Goal: Task Accomplishment & Management: Manage account settings

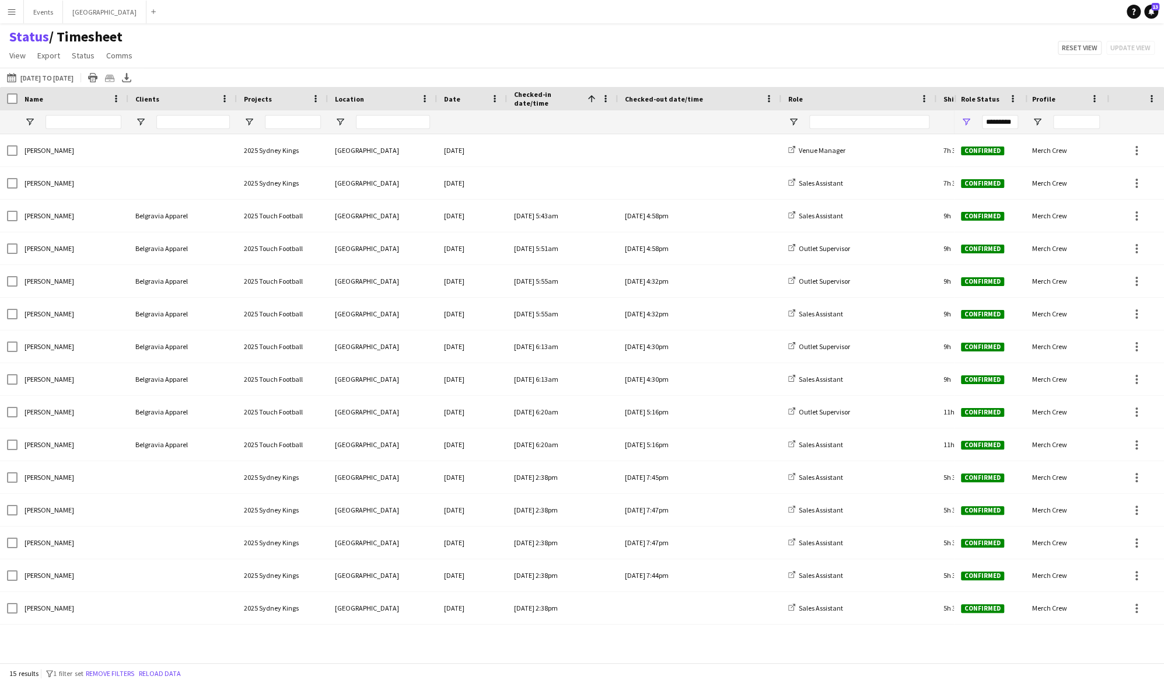
drag, startPoint x: 622, startPoint y: 48, endPoint x: 515, endPoint y: 44, distance: 108.0
click at [621, 47] on div "Status / Timesheet View Views Default view Address Book Check-in Check-in & Che…" at bounding box center [582, 48] width 1164 height 40
click at [39, 13] on button "Events Close" at bounding box center [43, 12] width 39 height 23
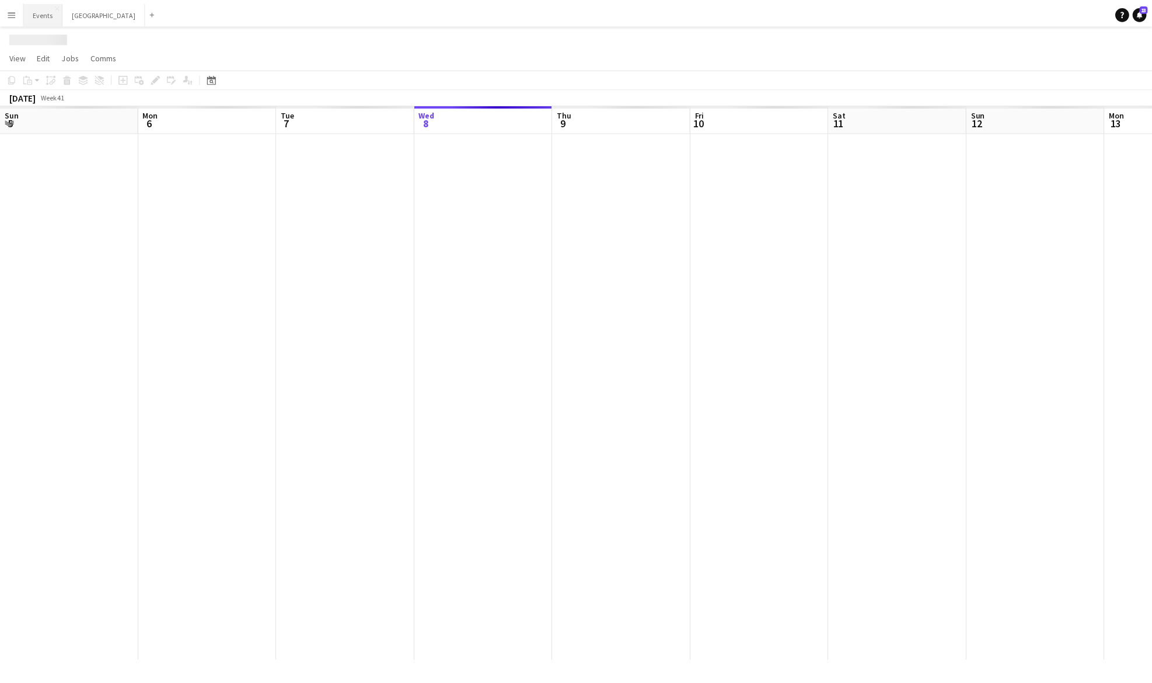
scroll to position [0, 279]
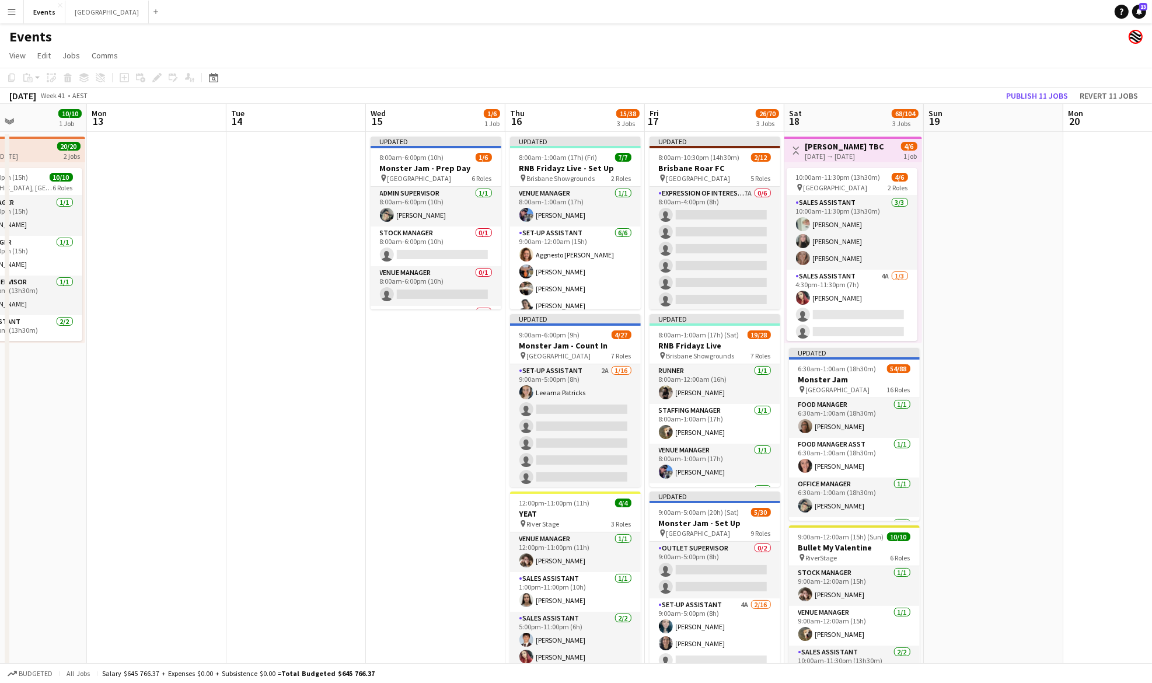
drag, startPoint x: 942, startPoint y: 272, endPoint x: 191, endPoint y: 268, distance: 750.8
click at [191, 268] on app-calendar-viewport "Thu 9 3/3 1 Job Fri 10 6/6 1 Job Sat 11 12/12 2 Jobs Sun 12 10/10 1 Job Mon 13 …" at bounding box center [576, 412] width 1152 height 617
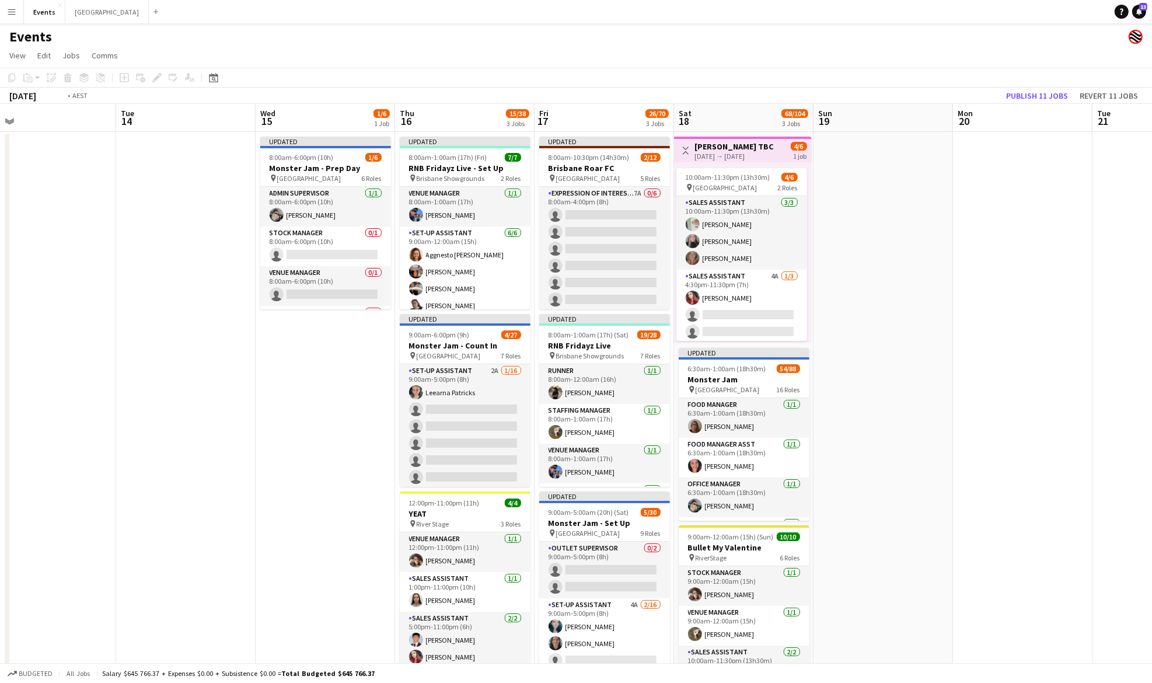
drag, startPoint x: 1010, startPoint y: 426, endPoint x: 891, endPoint y: 417, distance: 120.0
click at [897, 423] on app-calendar-viewport "Thu 9 3/3 1 Job Fri 10 6/6 1 Job Sat 11 12/12 2 Jobs Sun 12 10/10 1 Job Mon 13 …" at bounding box center [576, 412] width 1152 height 617
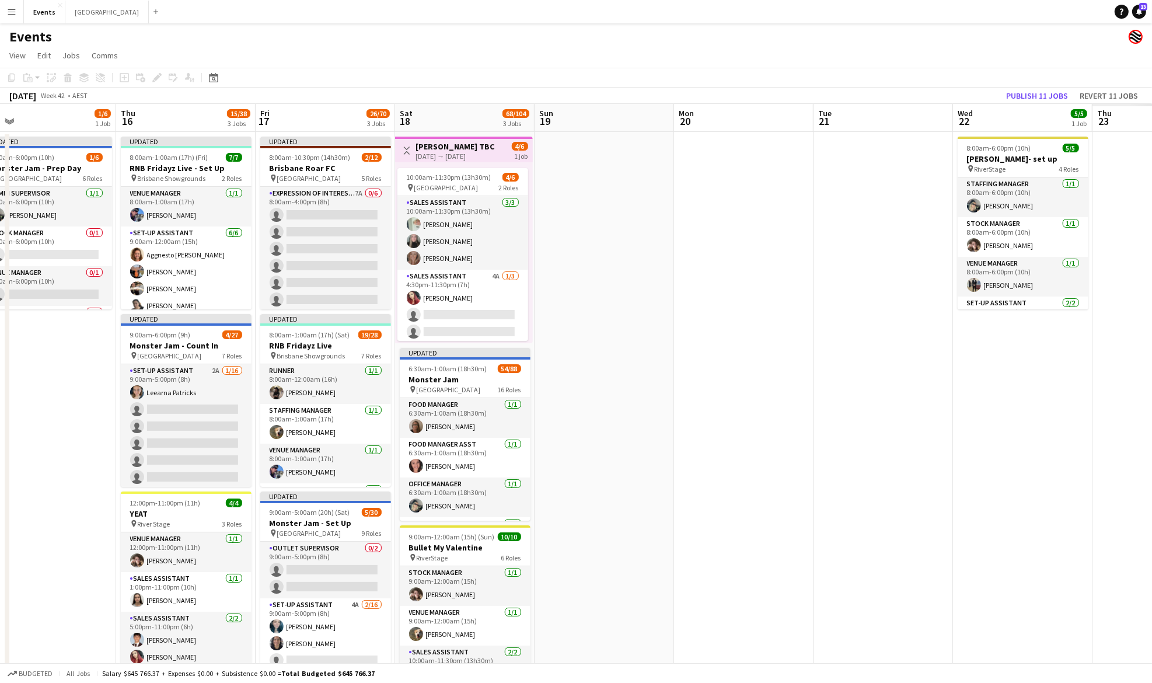
scroll to position [0, 306]
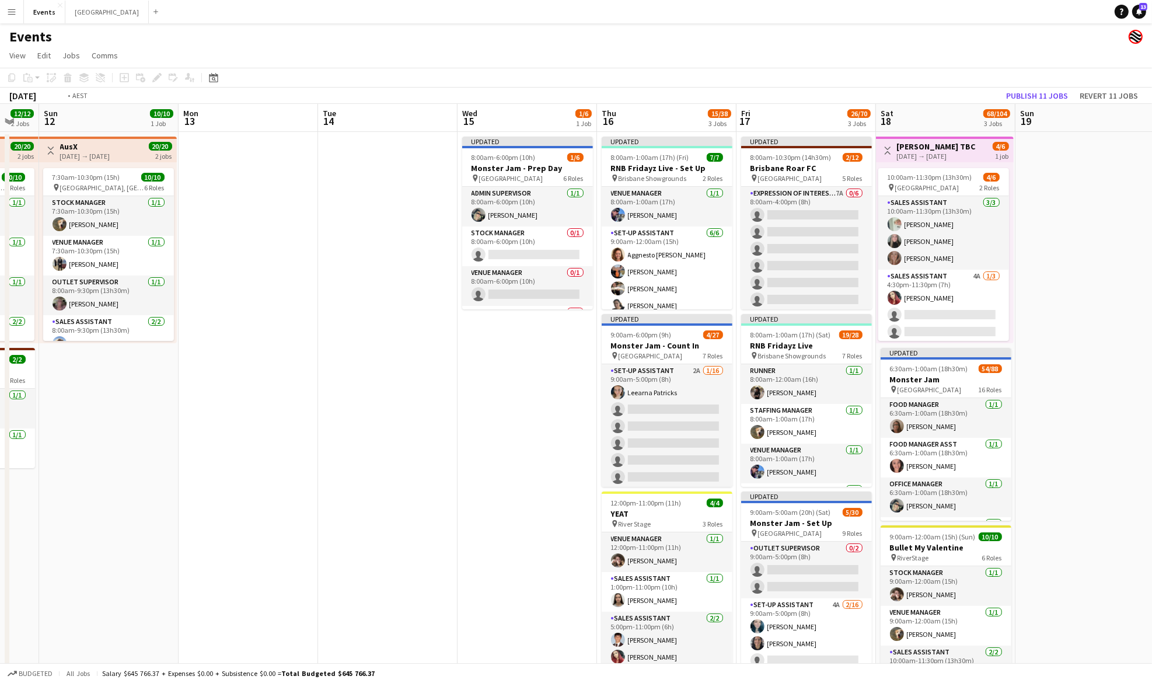
drag, startPoint x: 1059, startPoint y: 281, endPoint x: 120, endPoint y: 257, distance: 939.5
click at [120, 257] on app-calendar-viewport "Thu 9 3/3 1 Job Fri 10 6/6 1 Job Sat 11 12/12 2 Jobs Sun 12 10/10 1 Job Mon 13 …" at bounding box center [576, 412] width 1152 height 617
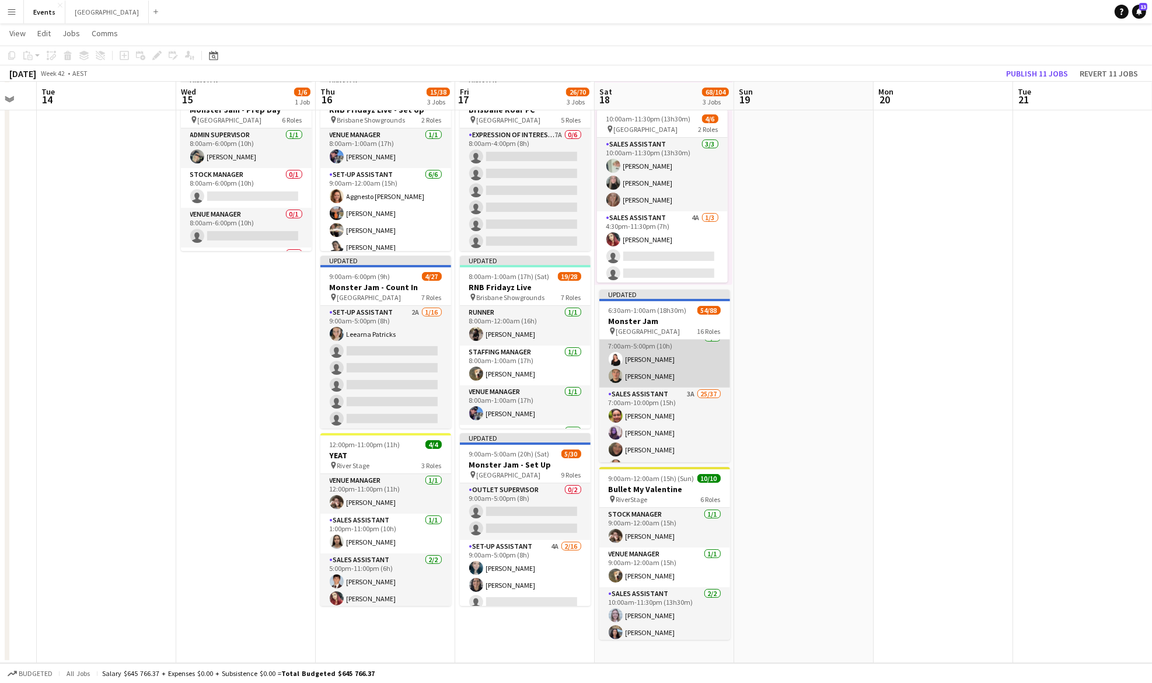
scroll to position [311, 0]
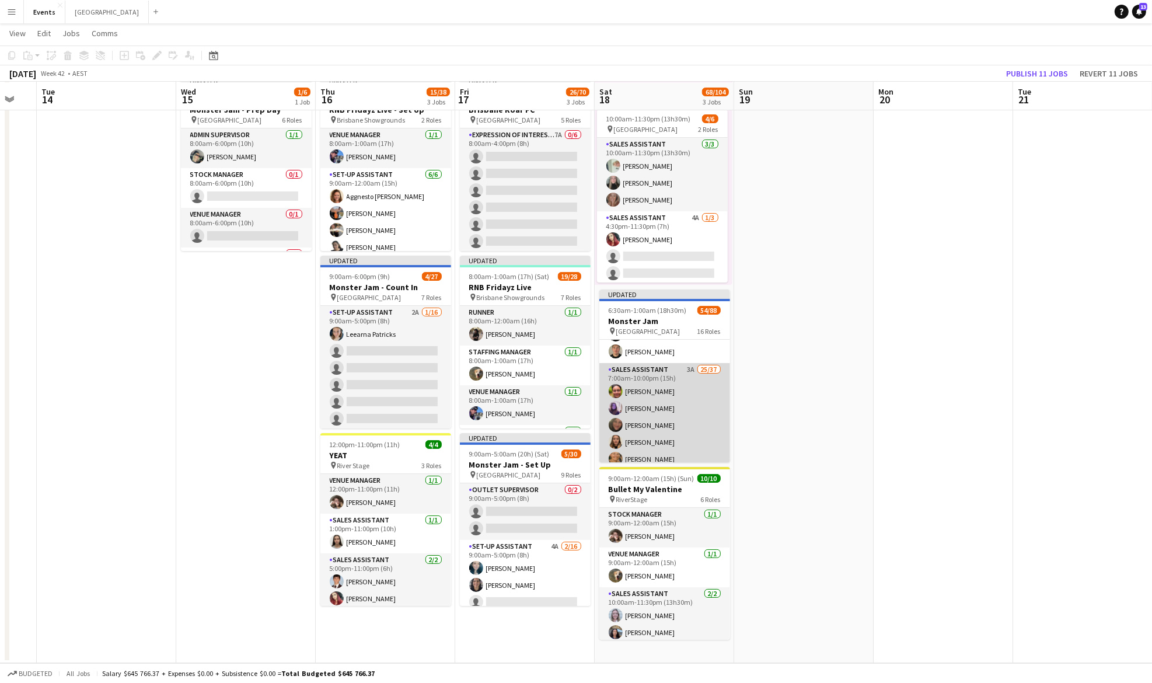
click at [663, 401] on app-card-role "Sales Assistant 3A 25/37 7:00am-10:00pm (15h) [PERSON_NAME] [PERSON_NAME] [PERS…" at bounding box center [664, 687] width 131 height 649
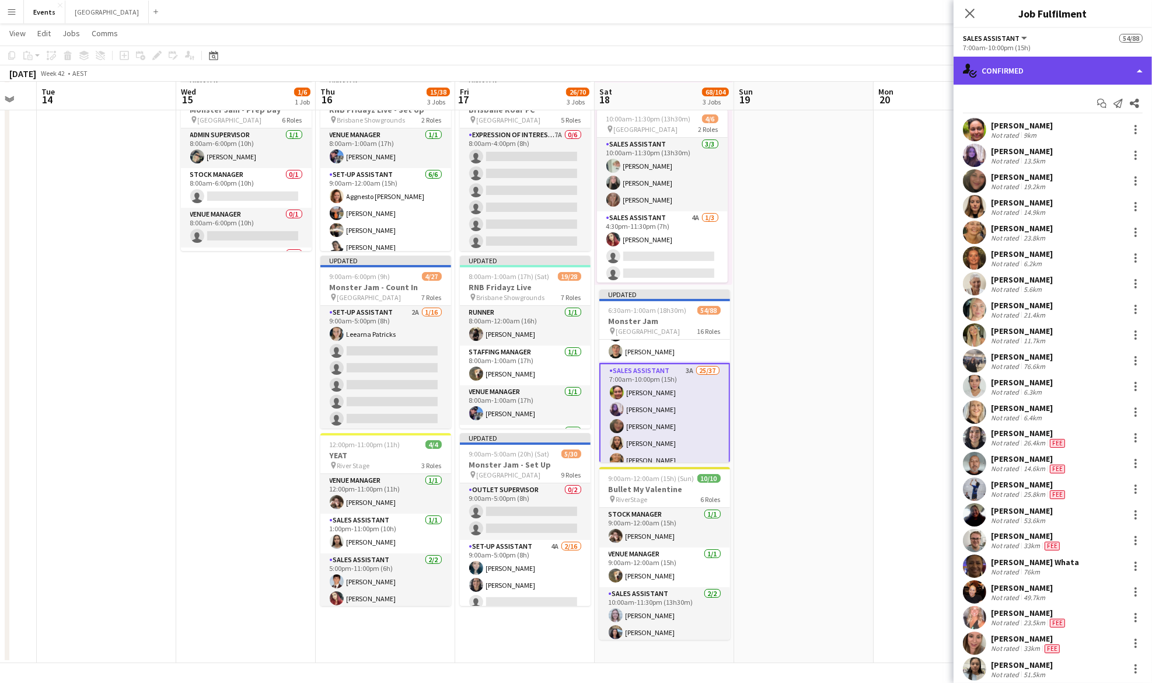
click at [1009, 72] on div "single-neutral-actions-check-2 Confirmed" at bounding box center [1052, 71] width 198 height 28
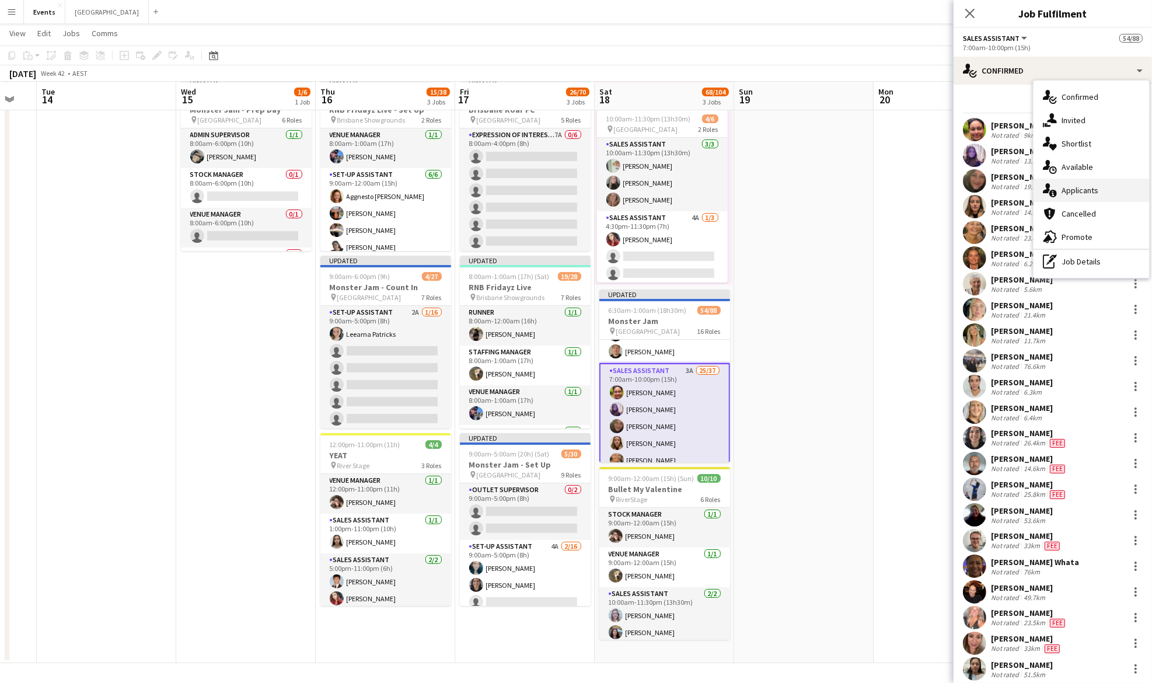
click at [1088, 197] on div "single-neutral-actions-information Applicants" at bounding box center [1091, 190] width 116 height 23
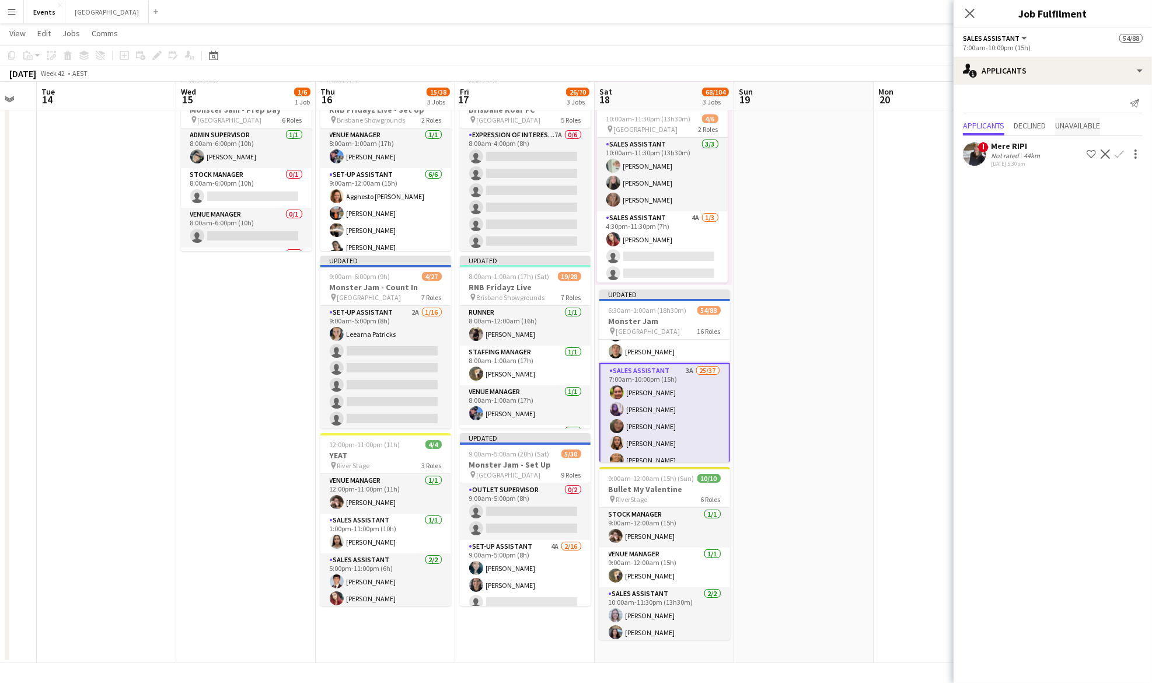
click at [1083, 124] on span "Unavailable" at bounding box center [1077, 125] width 45 height 8
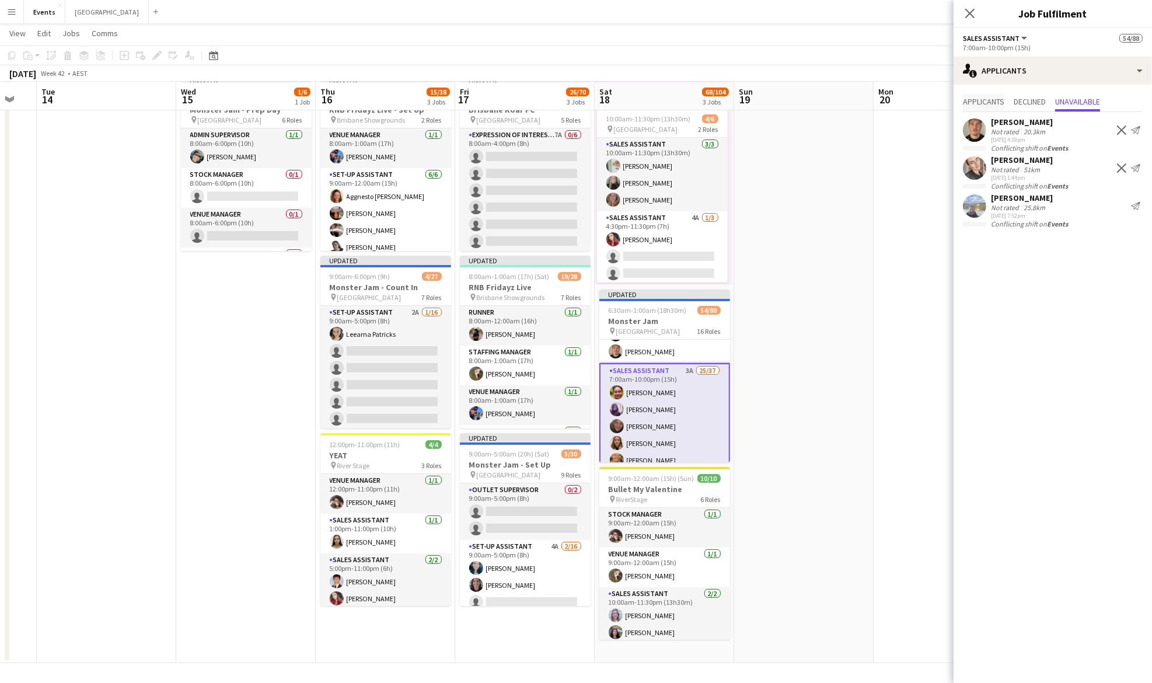
click at [988, 103] on span "Applicants" at bounding box center [983, 101] width 41 height 8
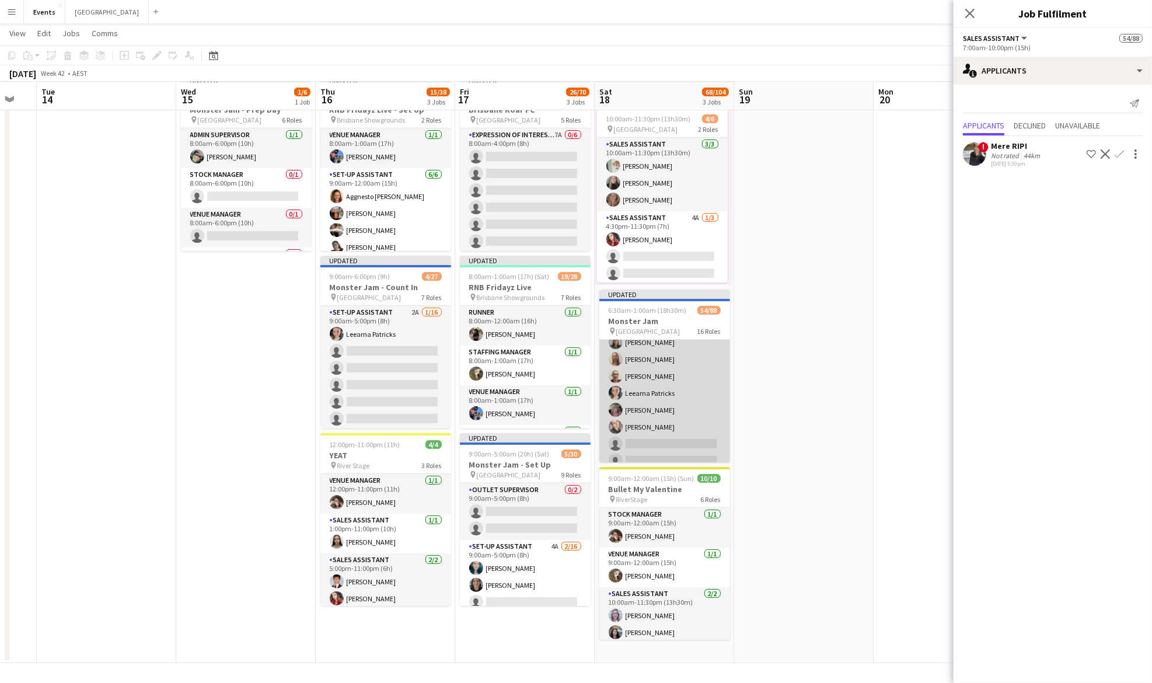
click at [663, 405] on app-card-role "Outlet Supervisor 1A [DATE] 7:00am-12:00am (17h) [PERSON_NAME] [PERSON_NAME] [P…" at bounding box center [664, 401] width 131 height 175
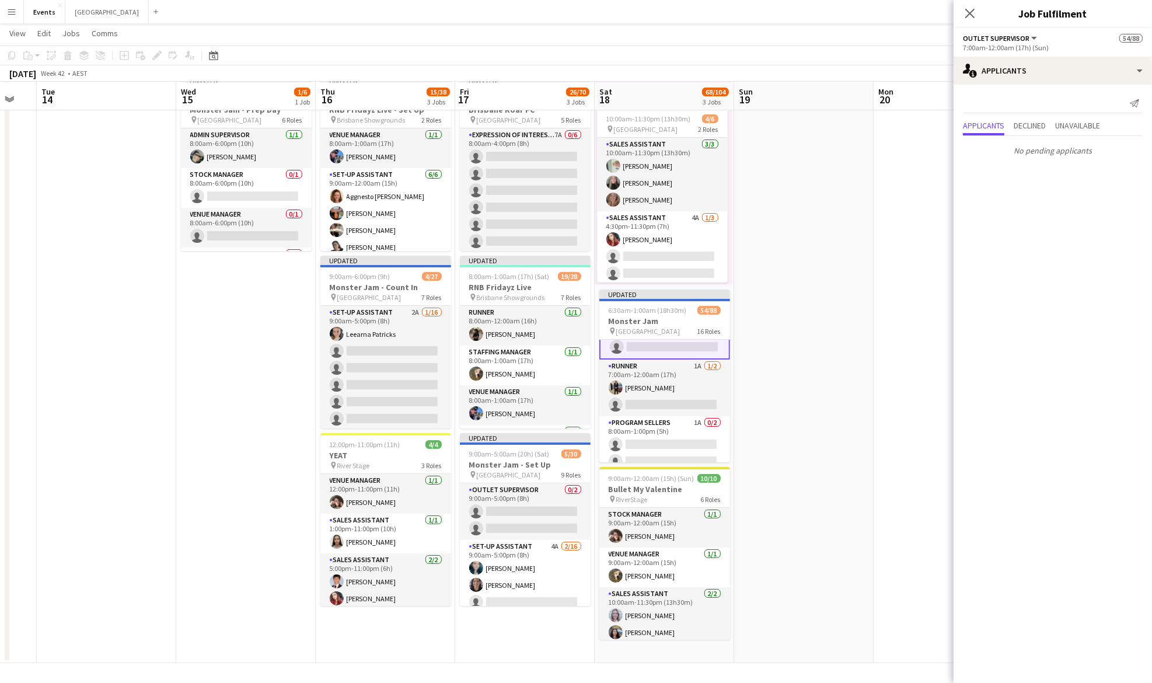
scroll to position [1166, 0]
click at [672, 354] on app-card-role "Runner 1A [DATE] 7:00am-12:00am (17h) [PERSON_NAME] single-neutral-actions" at bounding box center [664, 362] width 131 height 57
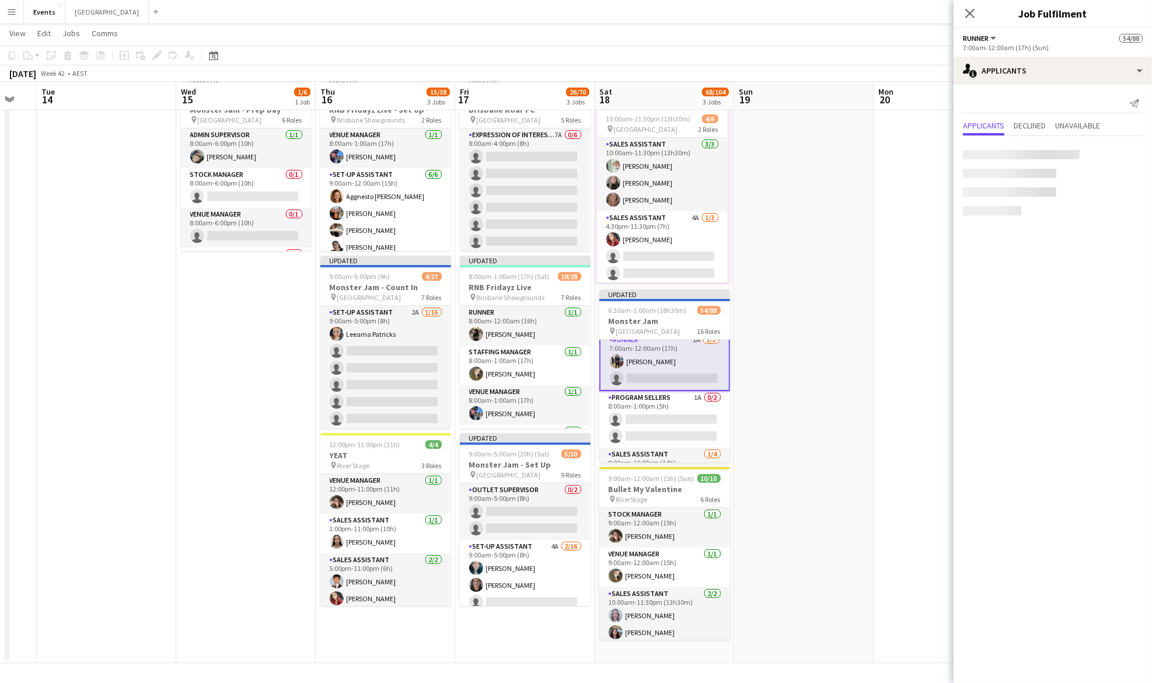
scroll to position [1164, 0]
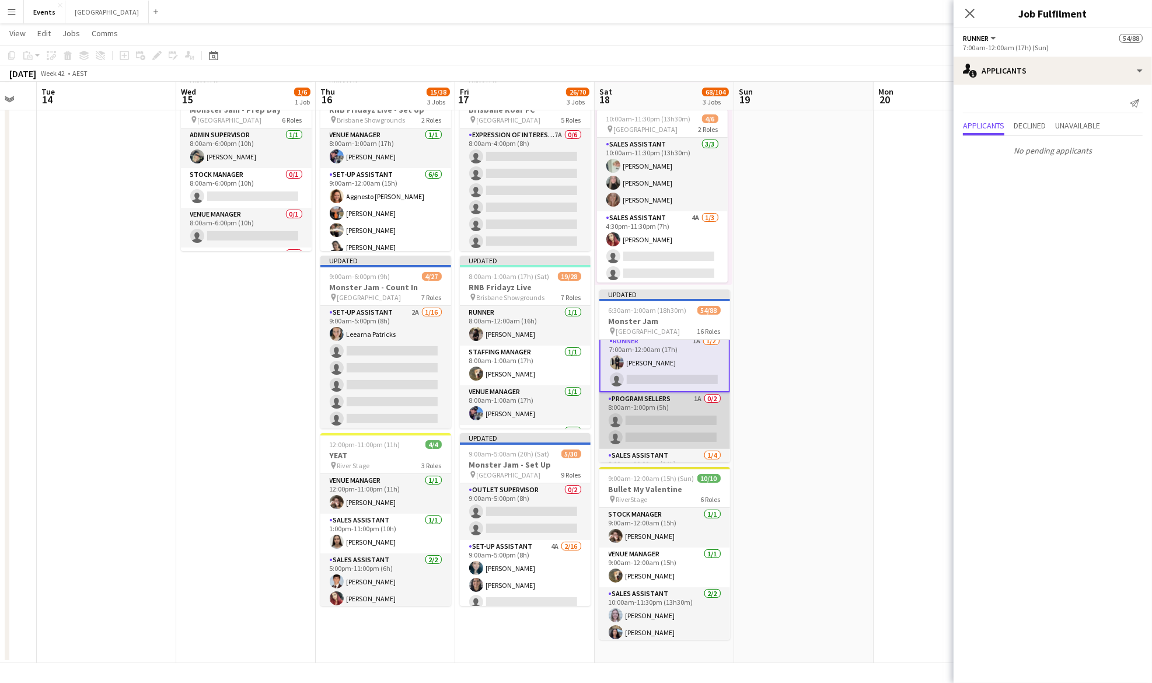
click at [662, 417] on app-card-role "Program Sellers 1A 0/2 8:00am-1:00pm (5h) single-neutral-actions single-neutral…" at bounding box center [664, 420] width 131 height 57
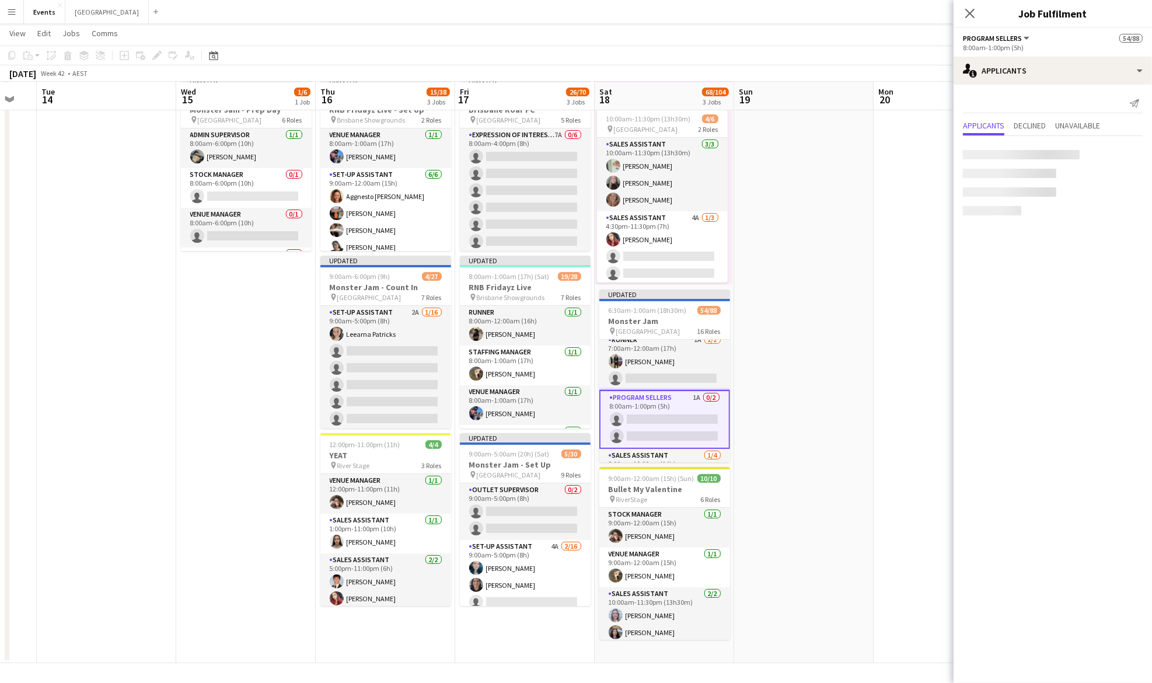
scroll to position [1163, 0]
click at [974, 151] on app-user-avatar at bounding box center [974, 159] width 23 height 23
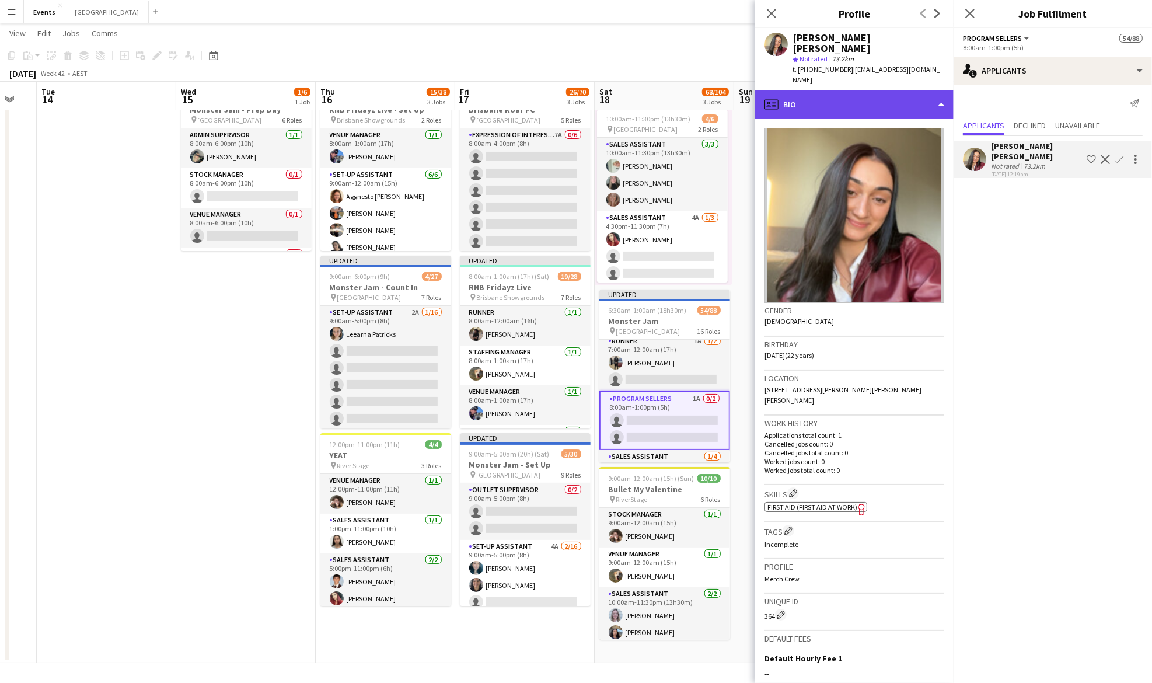
click at [877, 90] on div "profile Bio" at bounding box center [854, 104] width 198 height 28
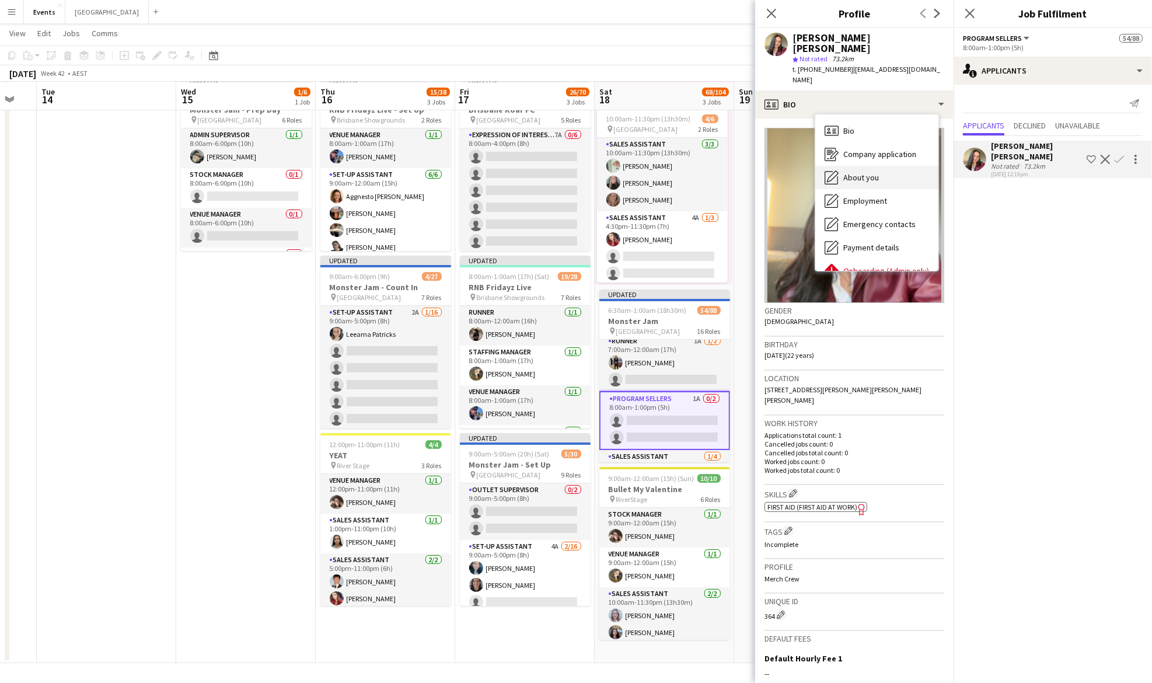
click at [862, 172] on span "About you" at bounding box center [861, 177] width 36 height 11
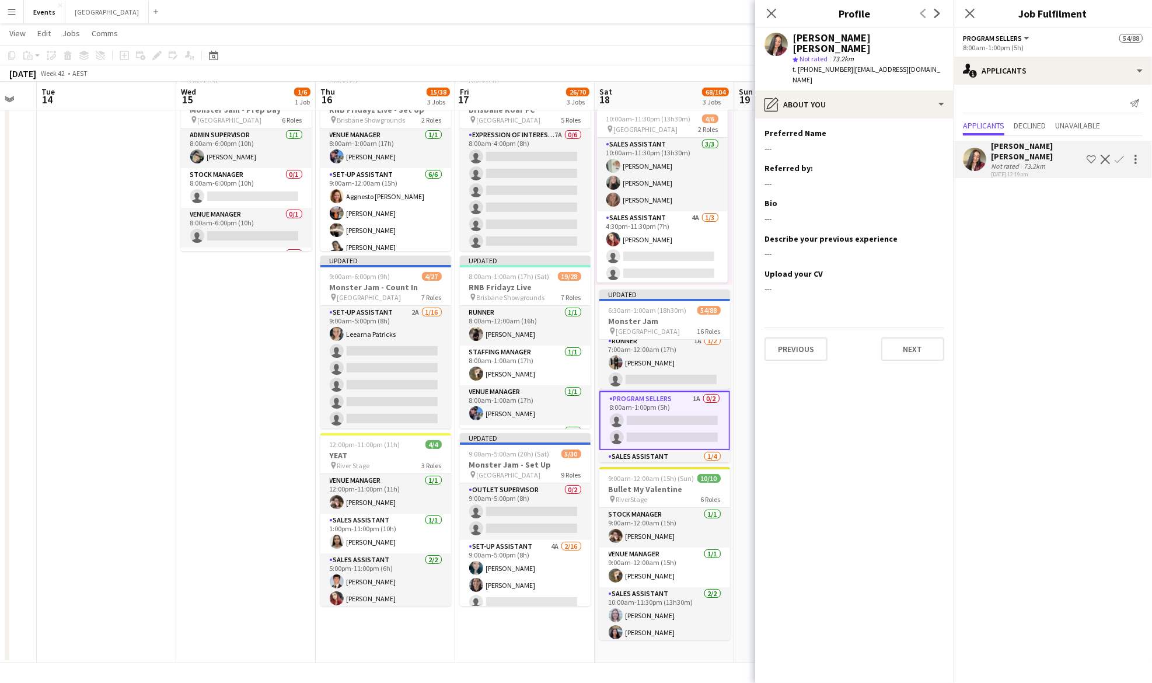
click at [1122, 155] on app-icon "Confirm" at bounding box center [1118, 159] width 9 height 9
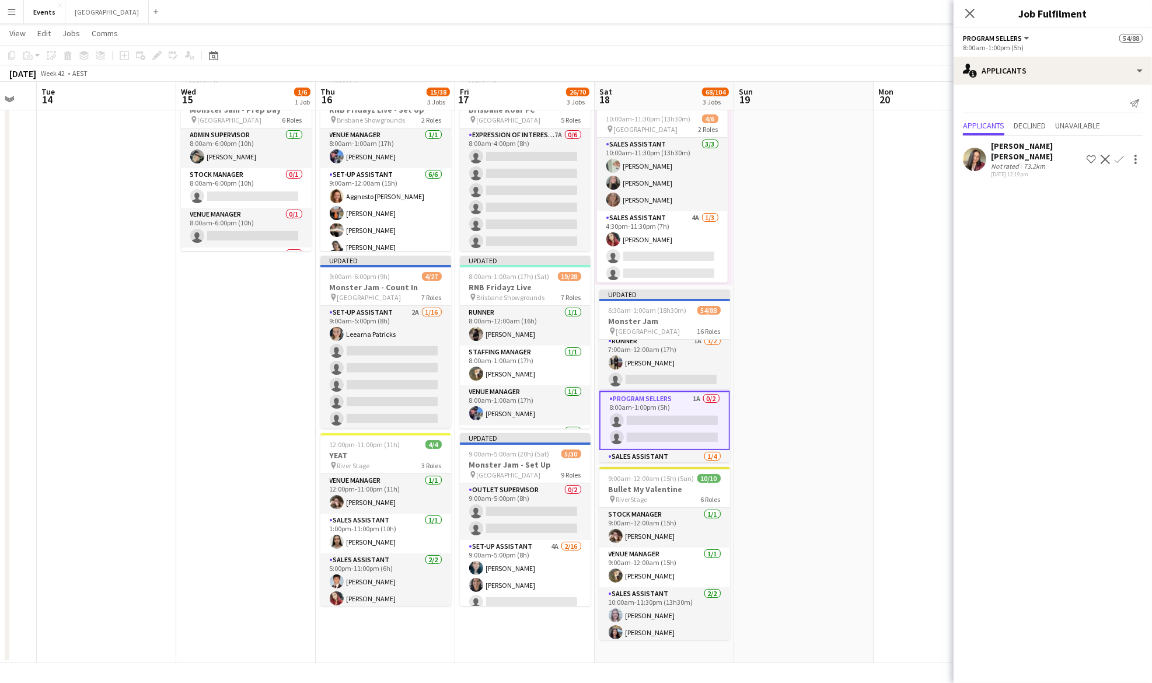
click at [983, 153] on app-user-avatar at bounding box center [974, 159] width 23 height 23
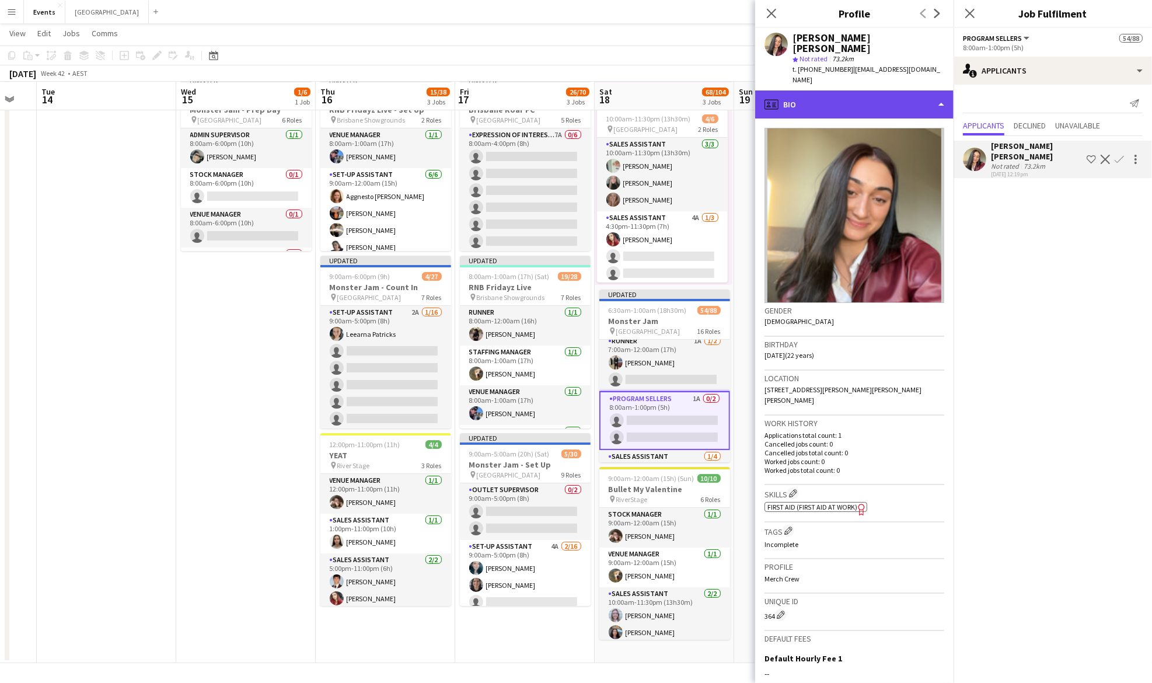
click at [883, 90] on div "profile Bio" at bounding box center [854, 104] width 198 height 28
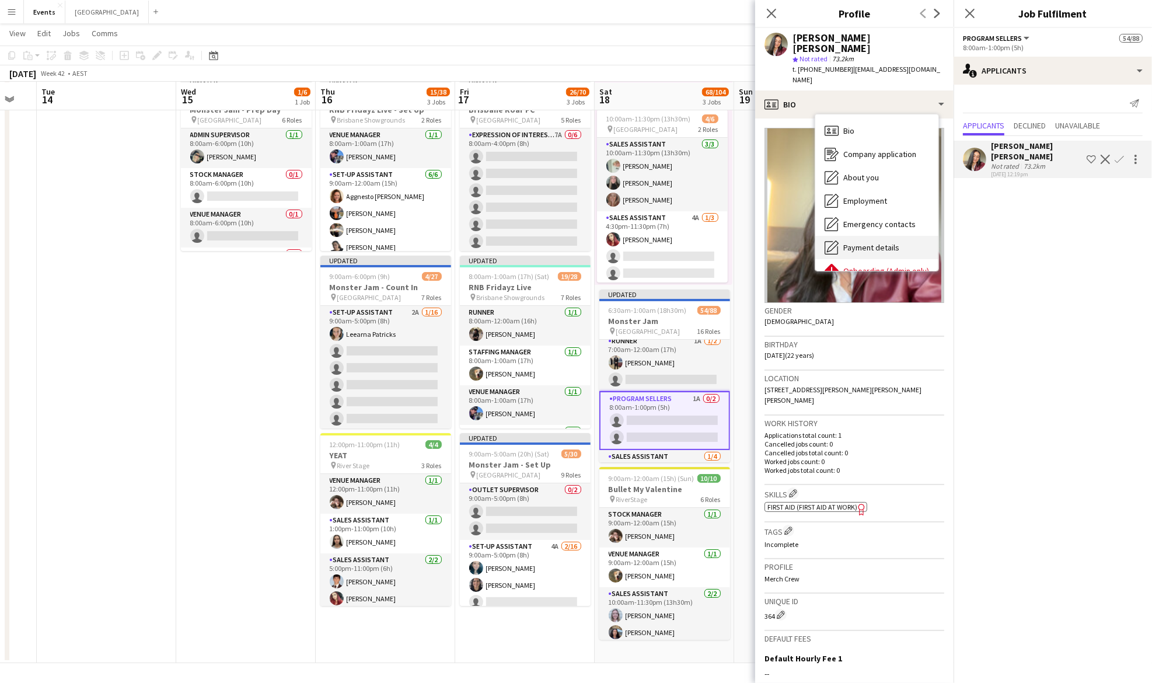
click at [877, 236] on div "Payment details Payment details" at bounding box center [876, 247] width 123 height 23
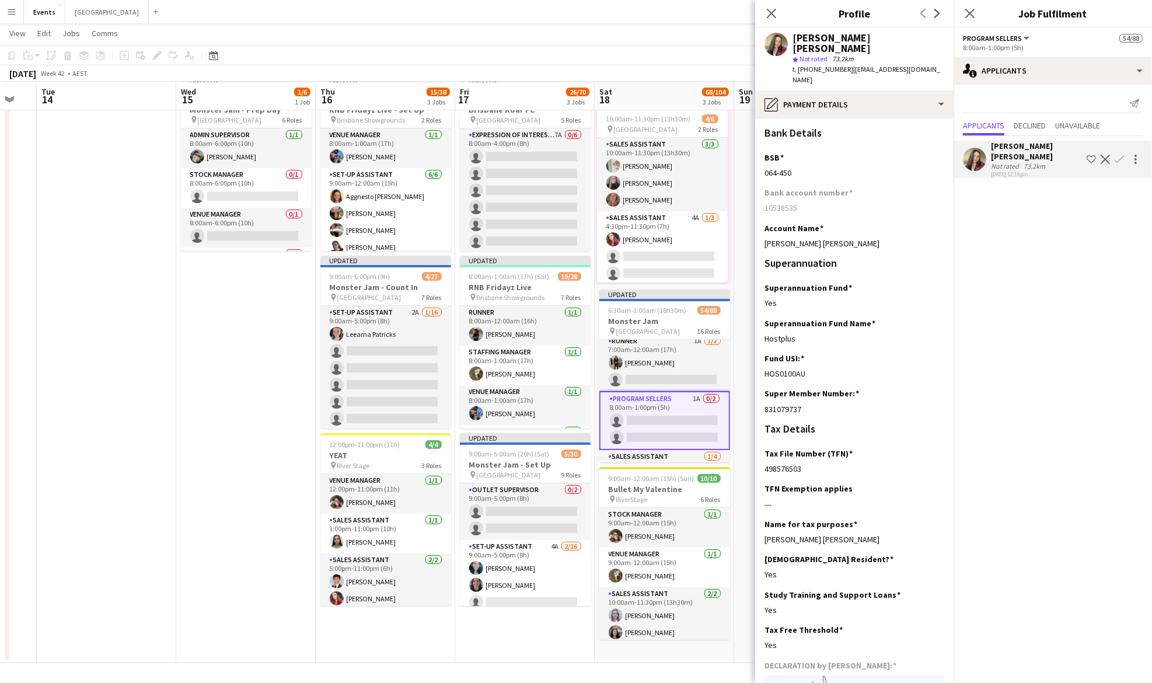
click at [1124, 154] on button "Confirm" at bounding box center [1119, 159] width 14 height 14
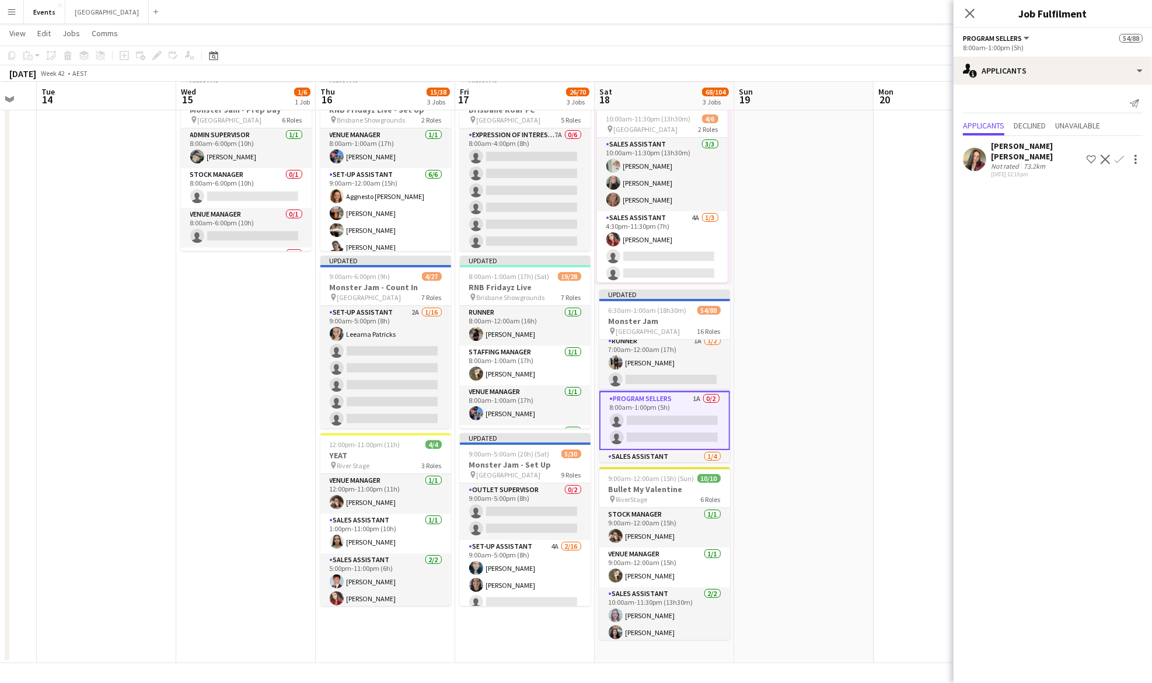
click at [1118, 156] on app-icon "Confirm" at bounding box center [1118, 159] width 9 height 9
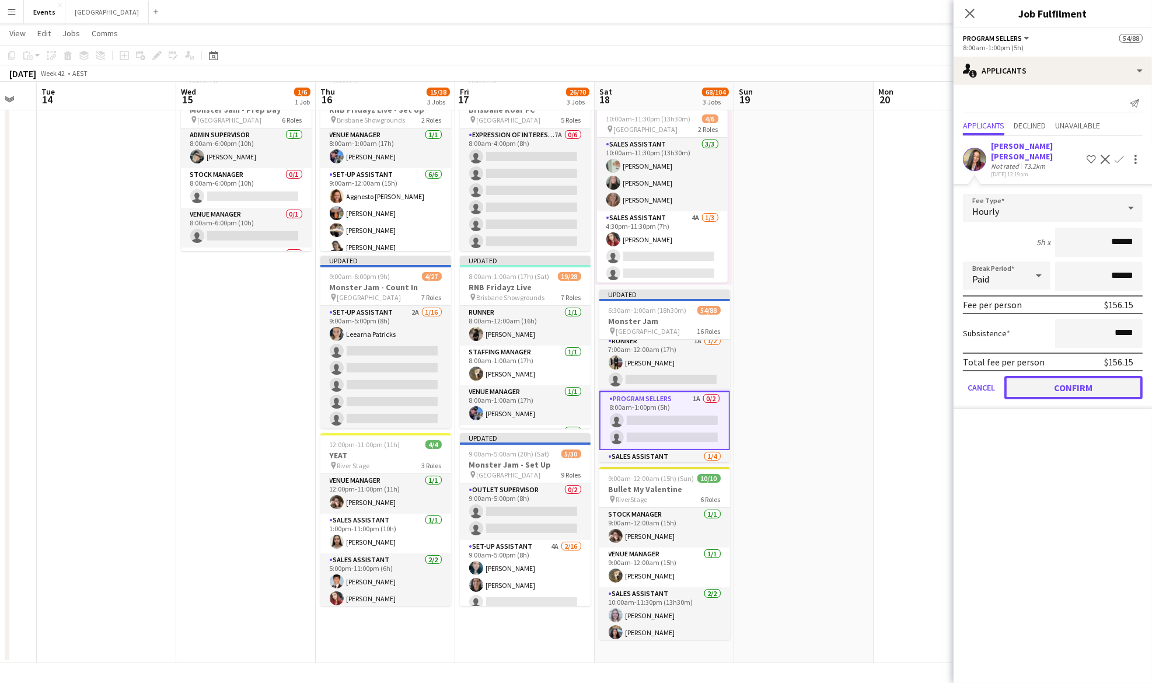
click at [1069, 379] on button "Confirm" at bounding box center [1073, 387] width 138 height 23
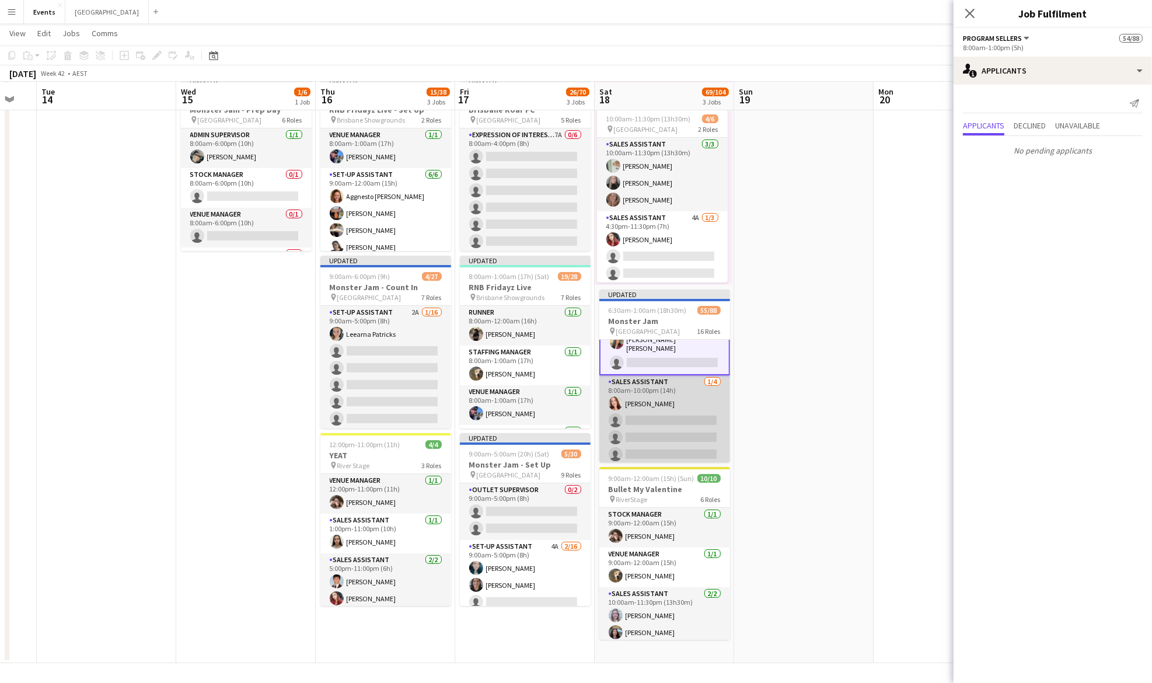
click at [665, 404] on app-card-role "Sales Assistant [DATE] 8:00am-10:00pm (14h) [PERSON_NAME] single-neutral-action…" at bounding box center [664, 420] width 131 height 90
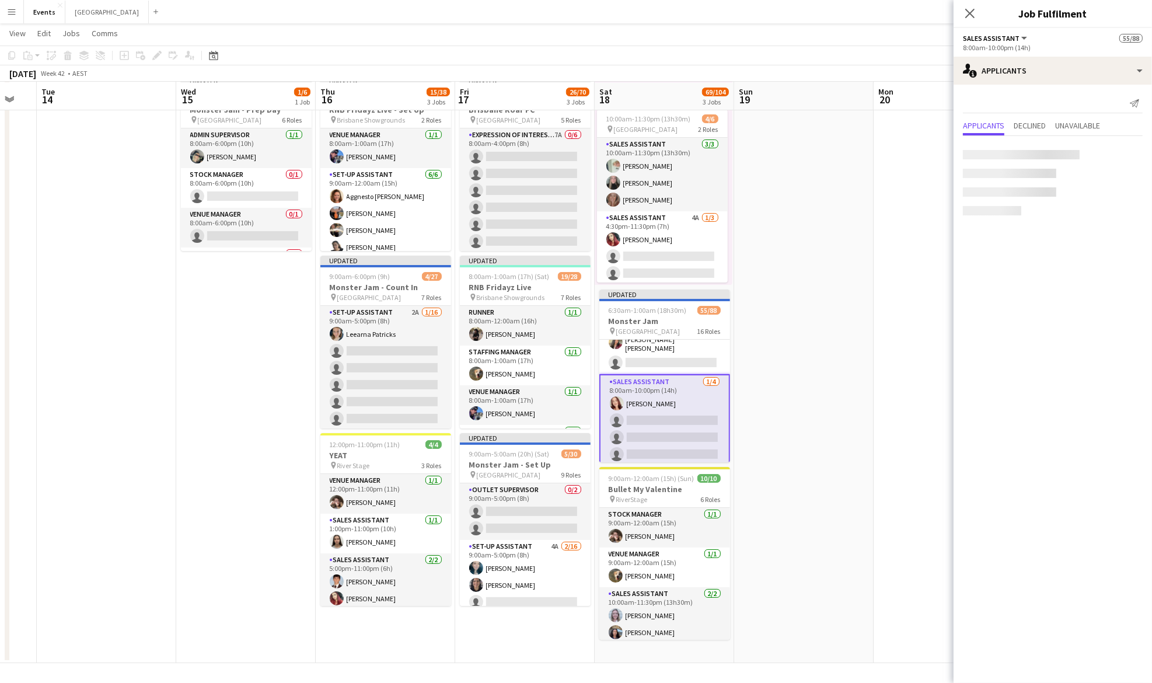
scroll to position [1318, 0]
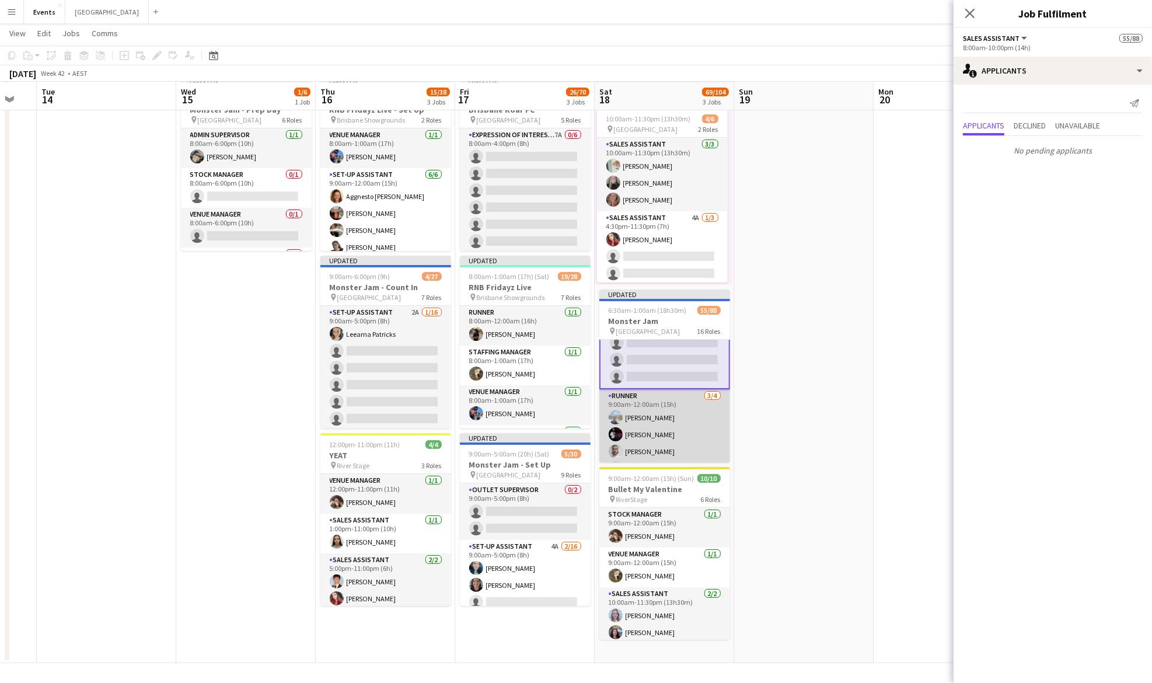
click at [674, 397] on app-card-role "Runner [DATE] 9:00am-12:00am (15h) [PERSON_NAME] HarNanak [PERSON_NAME] [PERSON…" at bounding box center [664, 434] width 131 height 90
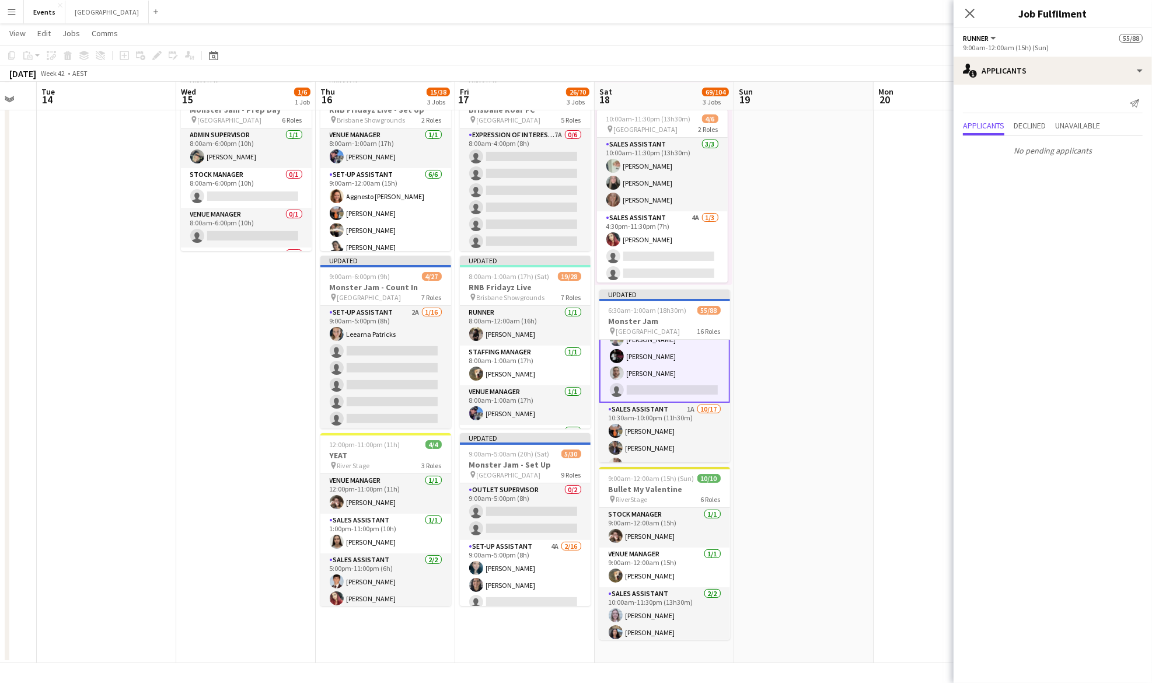
scroll to position [1472, 0]
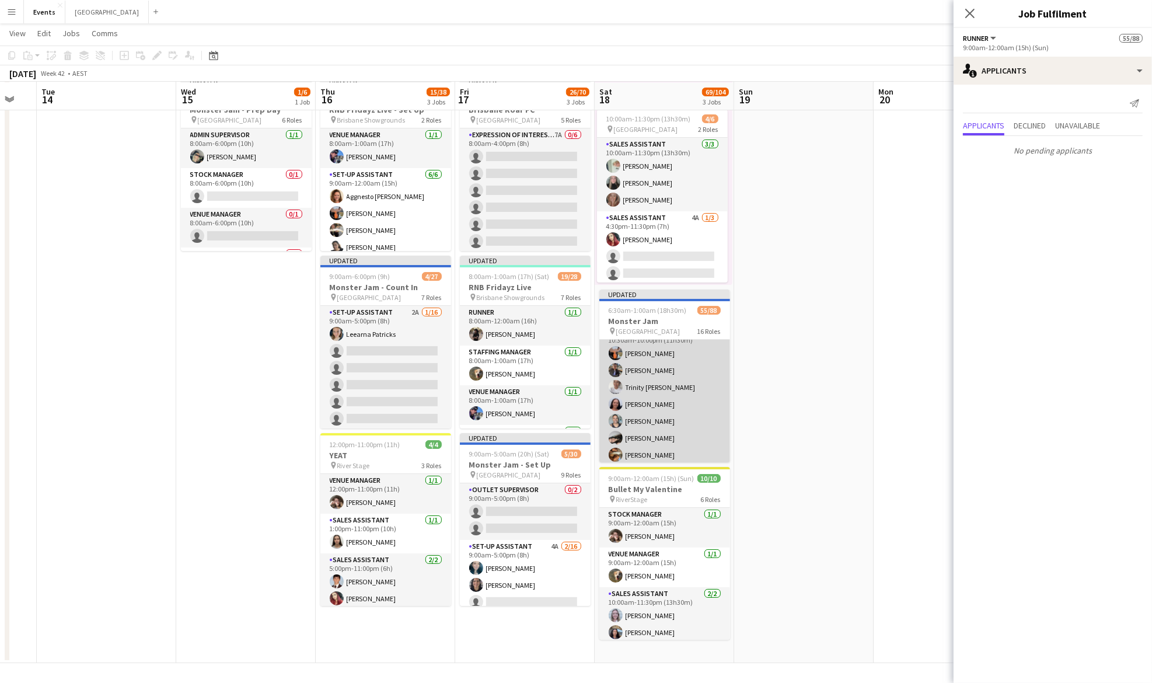
click at [660, 370] on app-card-role "Sales Assistant 1A [DATE] 10:30am-10:00pm (11h30m) [PERSON_NAME] [PERSON_NAME] …" at bounding box center [664, 480] width 131 height 310
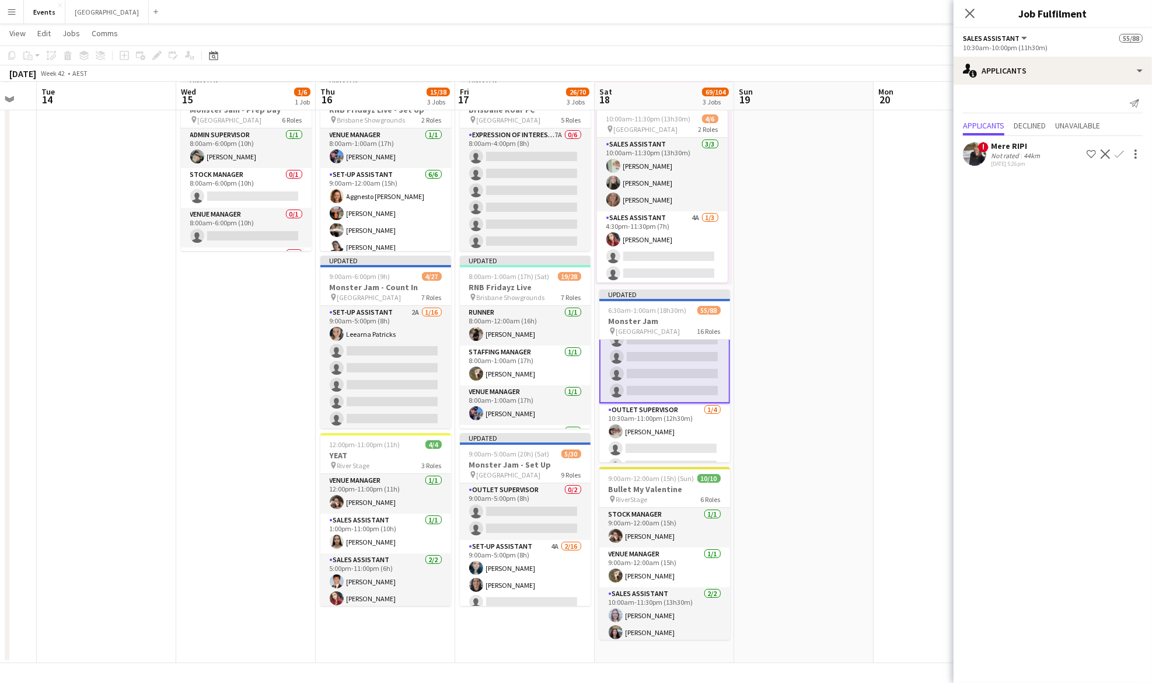
scroll to position [1731, 0]
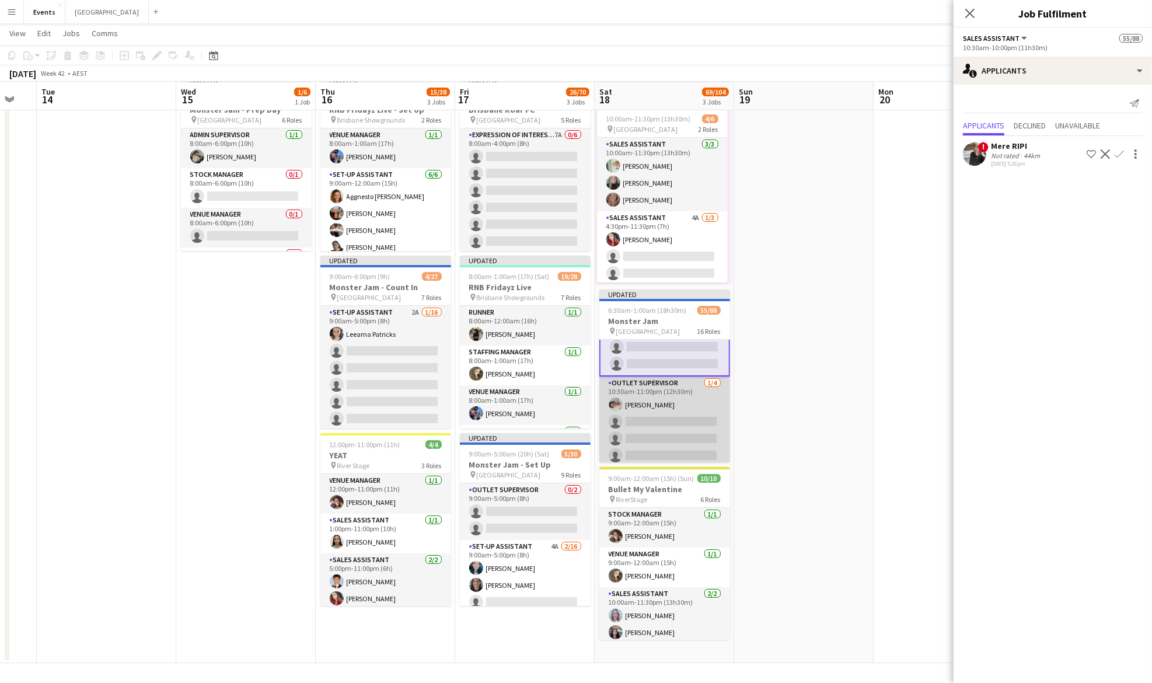
click at [661, 395] on app-card-role "Outlet Supervisor [DATE] 10:30am-11:00pm (12h30m) [PERSON_NAME] single-neutral-…" at bounding box center [664, 421] width 131 height 90
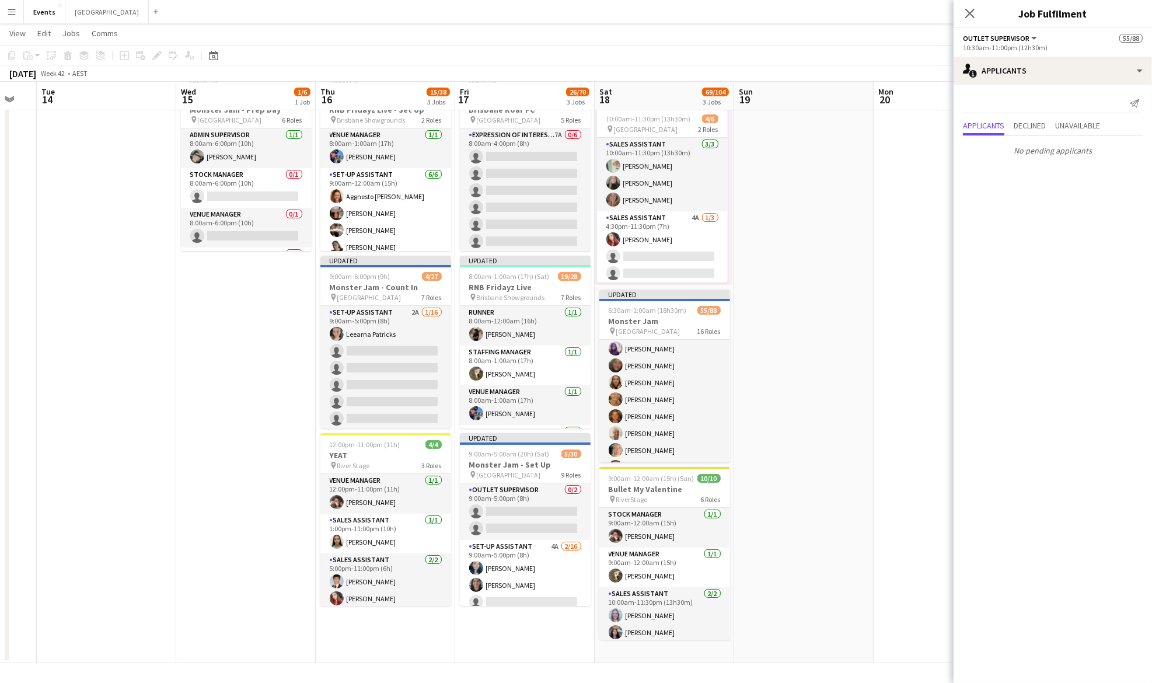
scroll to position [253, 0]
click at [634, 291] on div "Updated" at bounding box center [664, 293] width 131 height 9
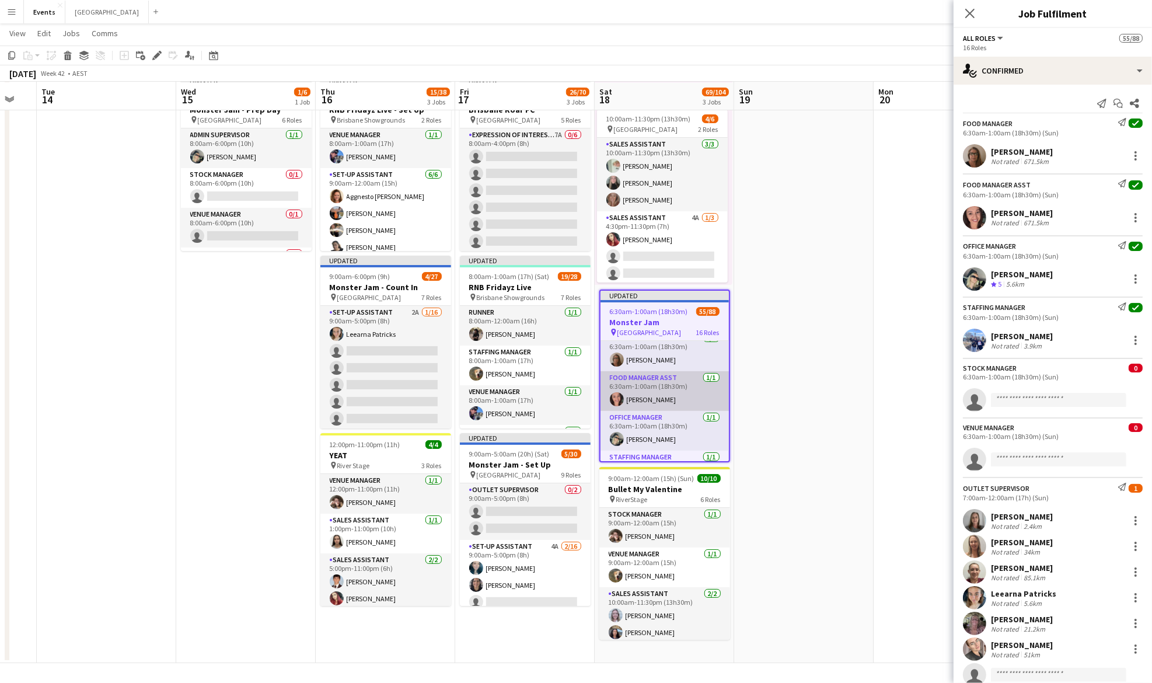
scroll to position [0, 0]
click at [153, 61] on div "Edit" at bounding box center [157, 55] width 14 height 14
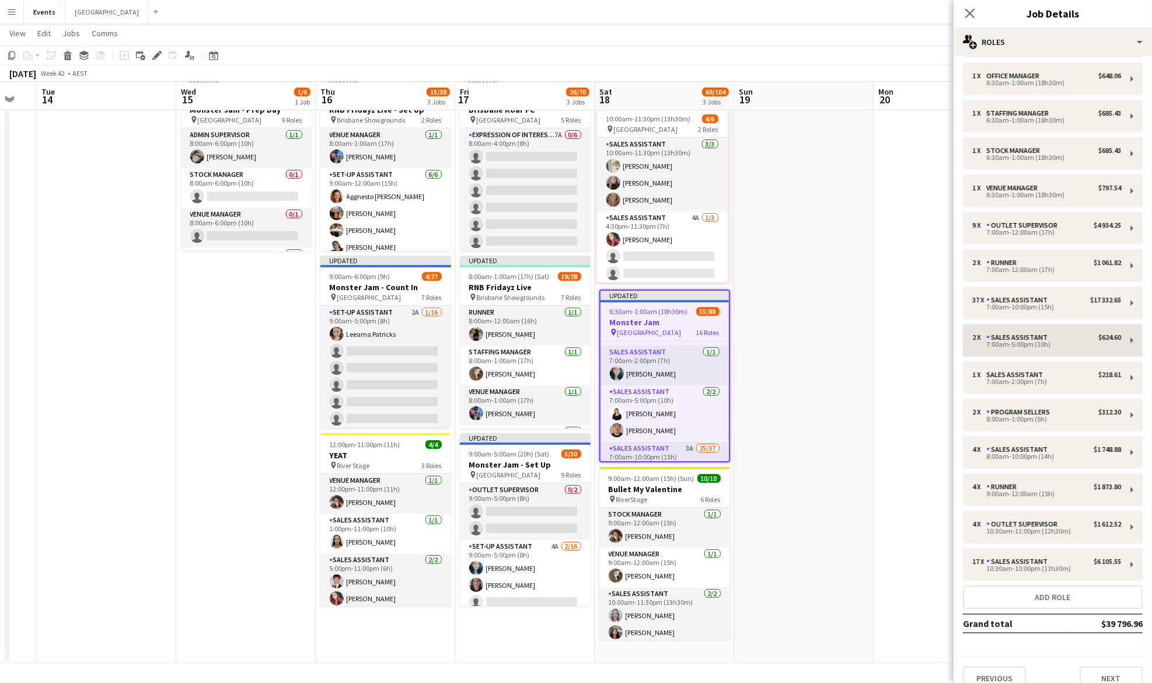
scroll to position [93, 0]
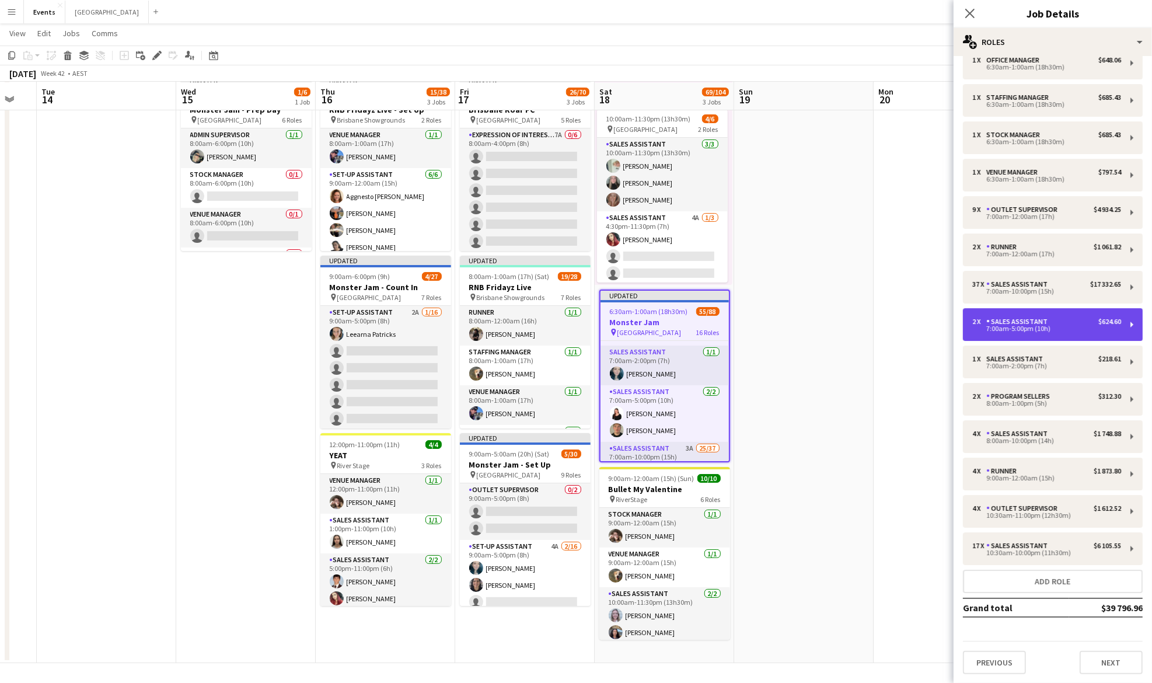
click at [1036, 323] on div "Sales Assistant" at bounding box center [1019, 321] width 66 height 8
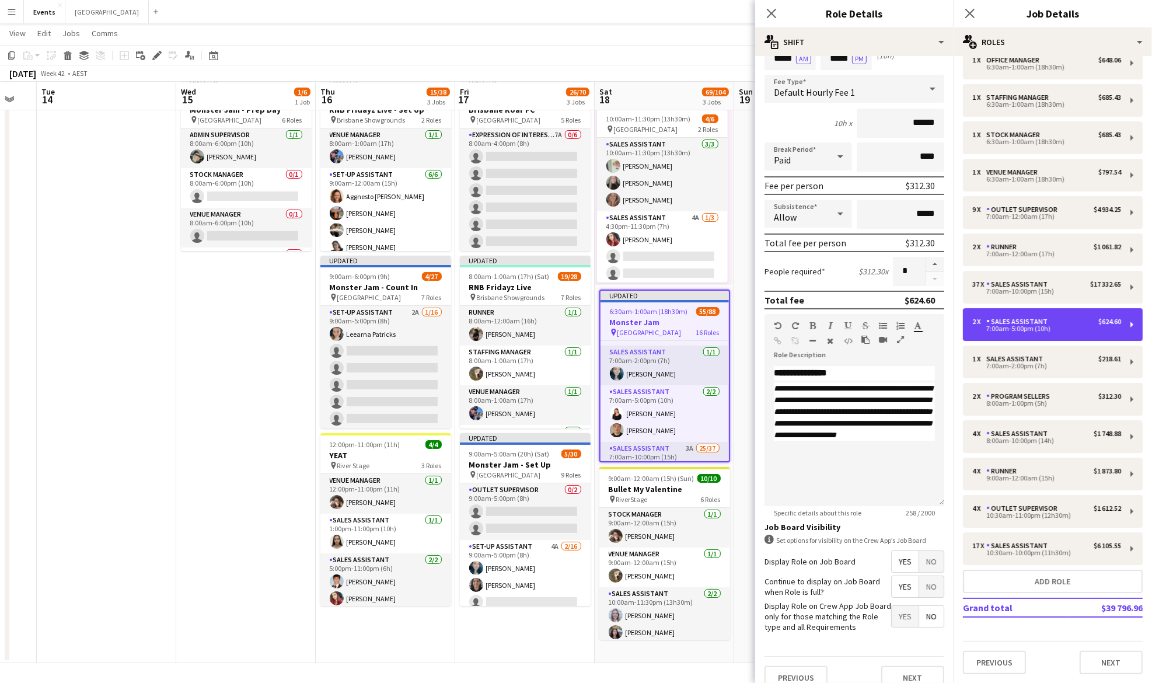
scroll to position [78, 0]
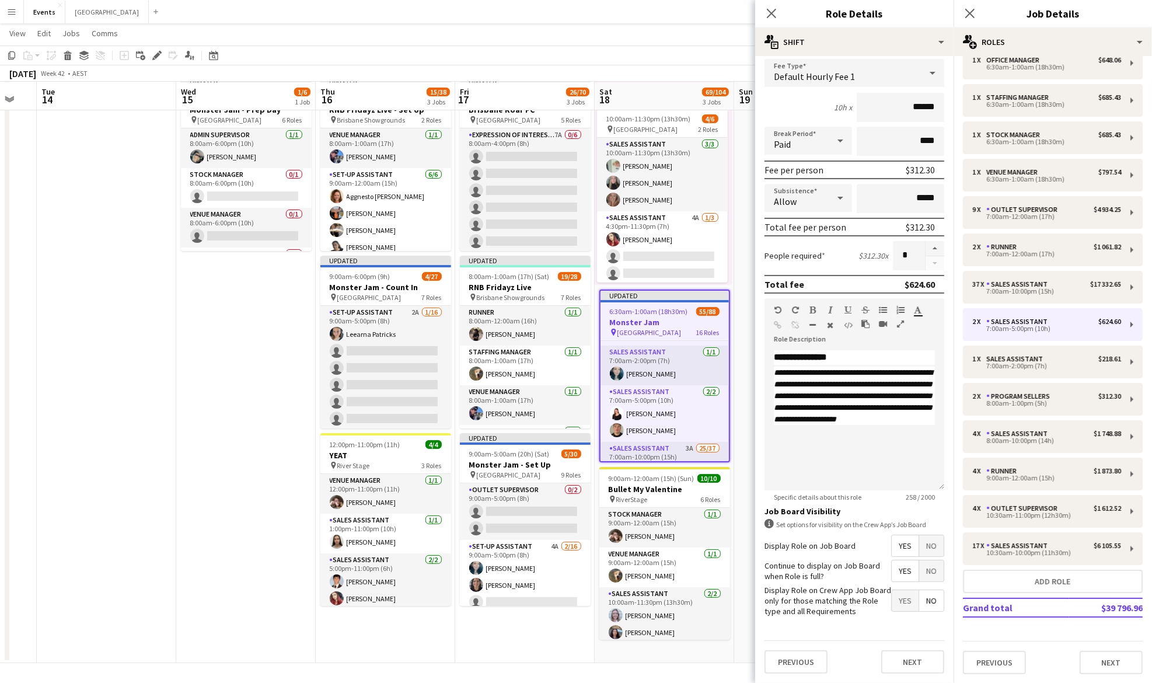
click at [925, 569] on span "No" at bounding box center [931, 570] width 25 height 21
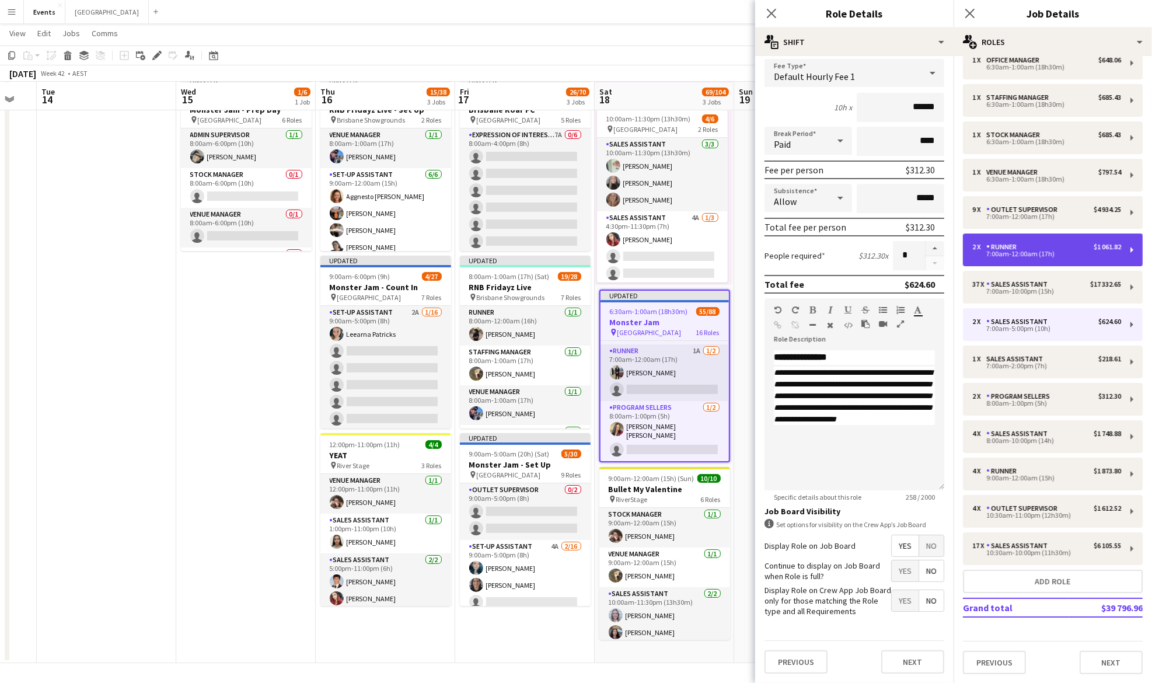
click at [1069, 252] on div "7:00am-12:00am (17h)" at bounding box center [1046, 254] width 149 height 6
type input "******"
type input "*****"
type input "****"
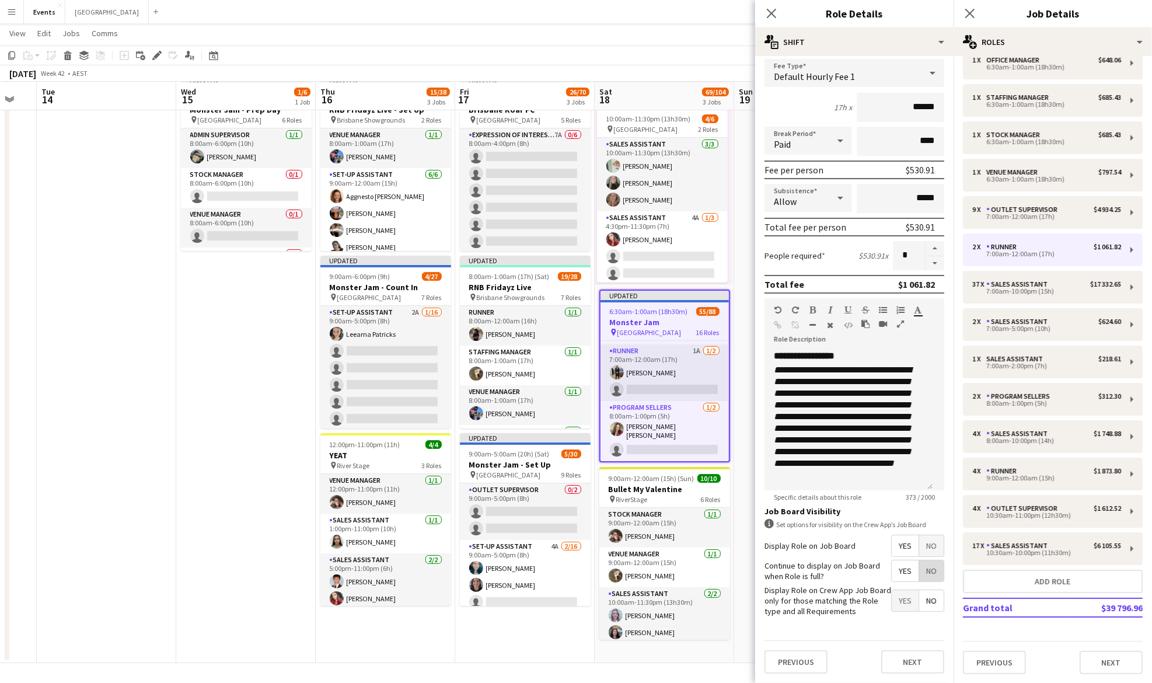
click at [919, 566] on span "No" at bounding box center [931, 570] width 25 height 21
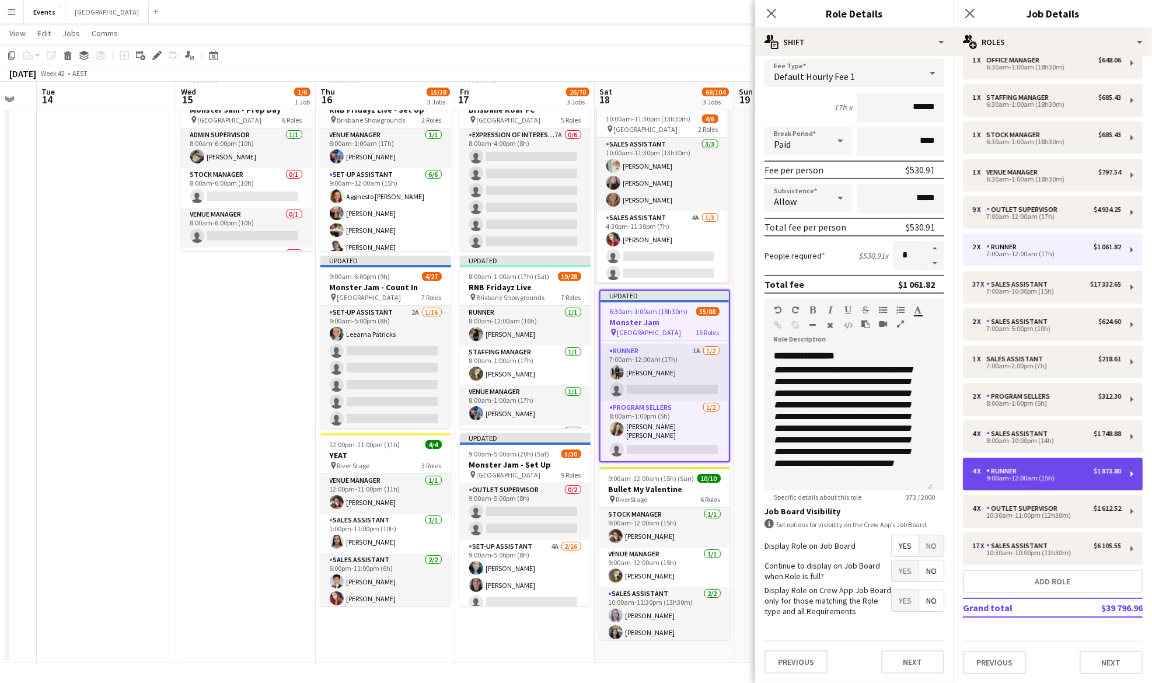
drag, startPoint x: 1046, startPoint y: 478, endPoint x: 1031, endPoint y: 489, distance: 18.7
click at [1046, 477] on div "9:00am-12:00am (15h)" at bounding box center [1046, 478] width 149 height 6
type input "*****"
type input "****"
type input "*"
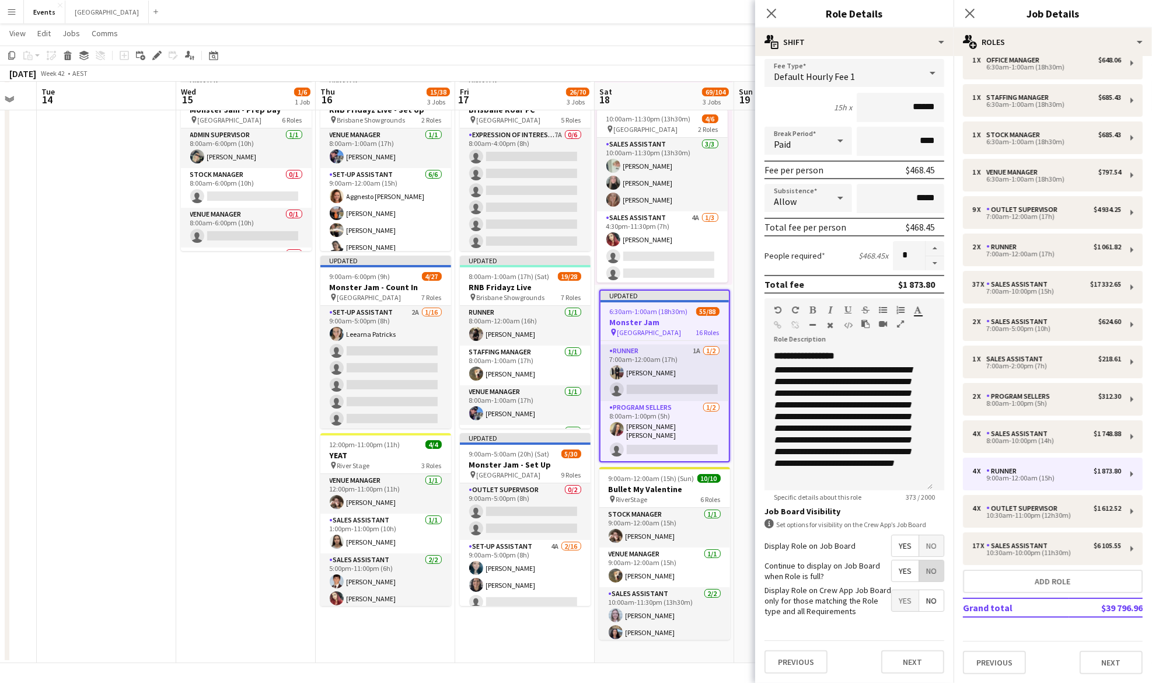
click at [925, 568] on span "No" at bounding box center [931, 570] width 25 height 21
click at [1052, 513] on div "10:30am-11:00pm (12h30m)" at bounding box center [1046, 515] width 149 height 6
type input "**********"
type input "*****"
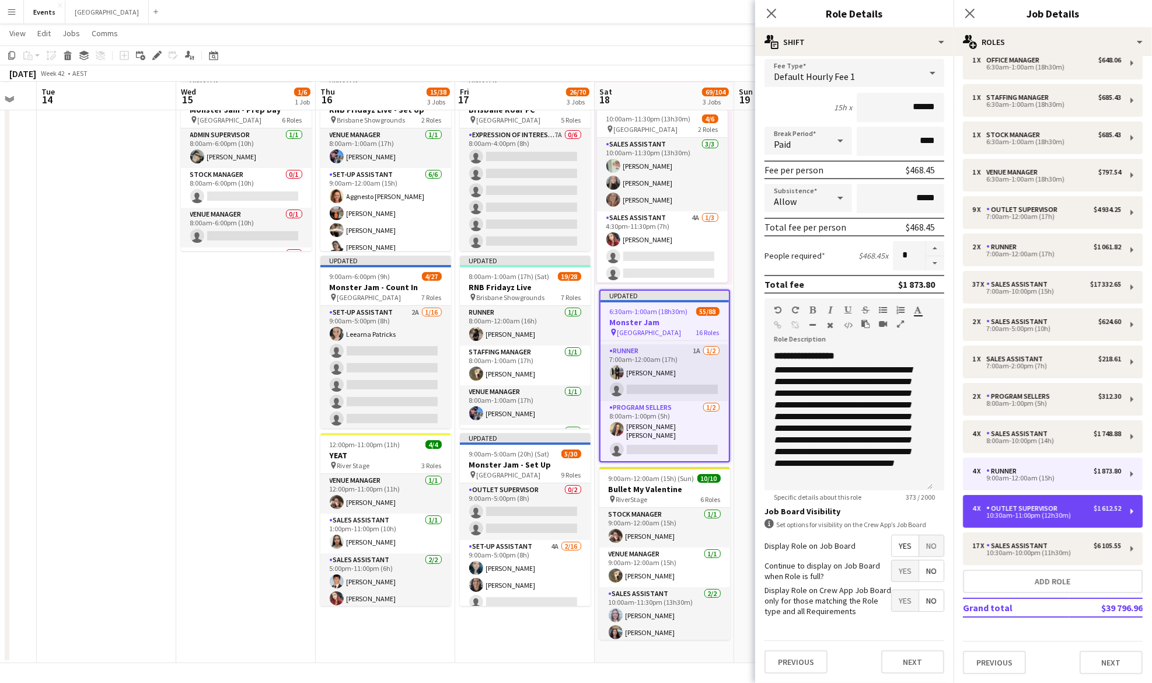
type input "******"
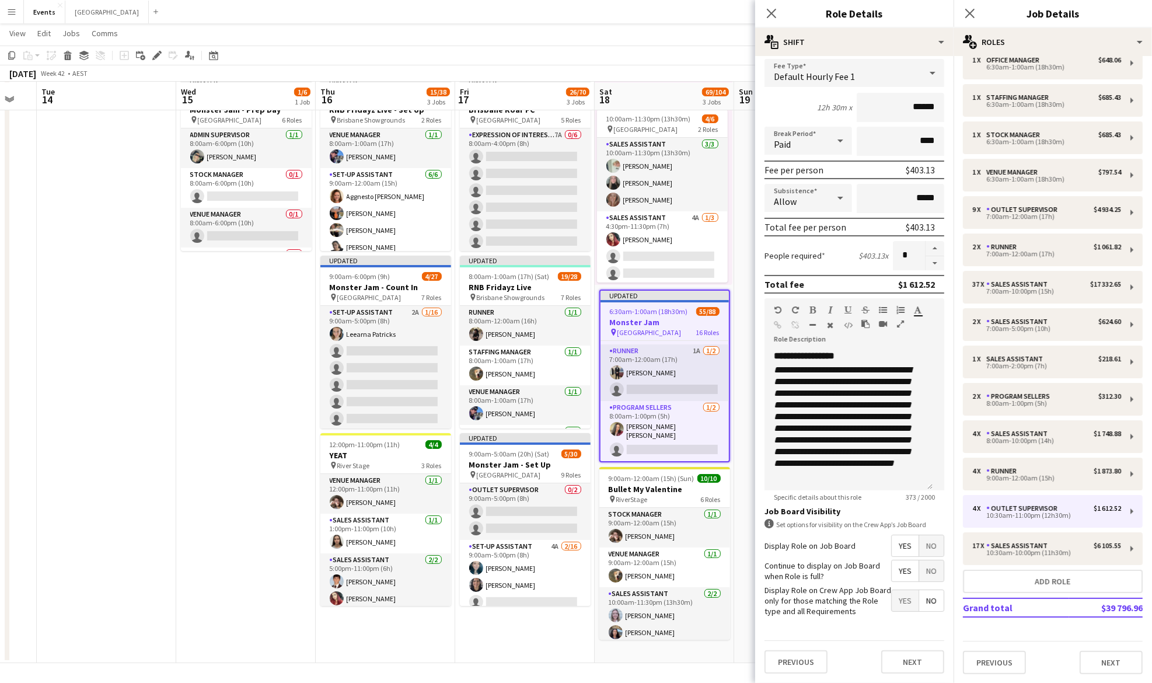
click at [919, 573] on span "No" at bounding box center [931, 570] width 25 height 21
click at [1028, 217] on div "7:00am-12:00am (17h)" at bounding box center [1046, 217] width 149 height 6
type input "*****"
type input "****"
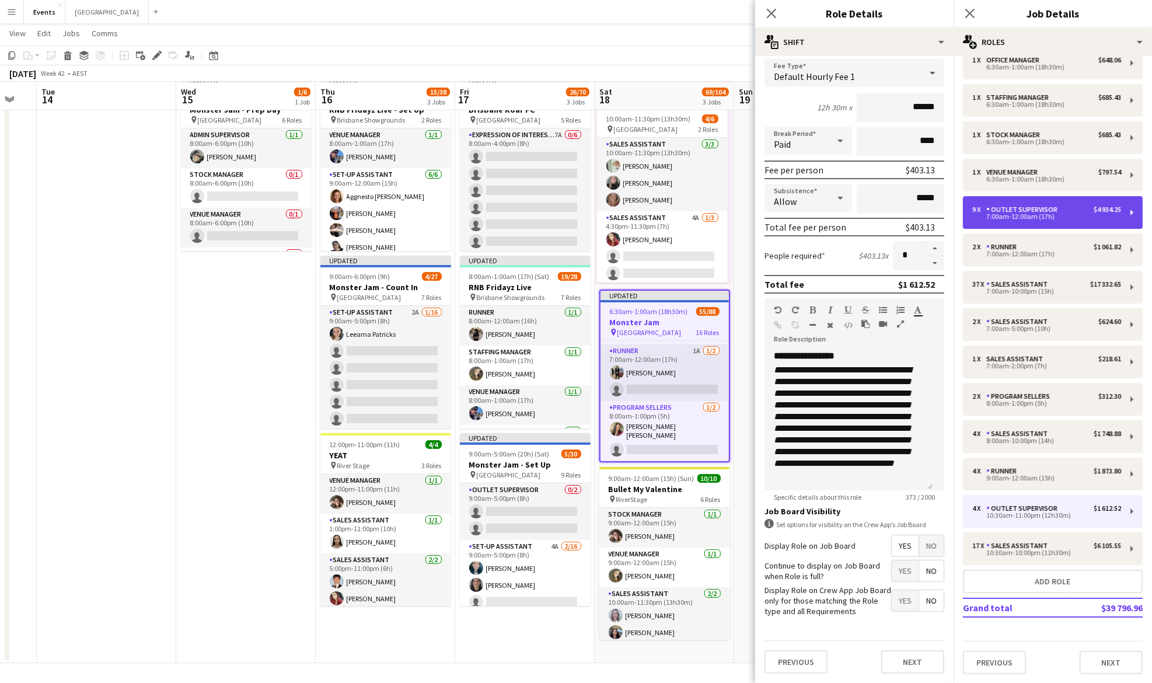
type input "*"
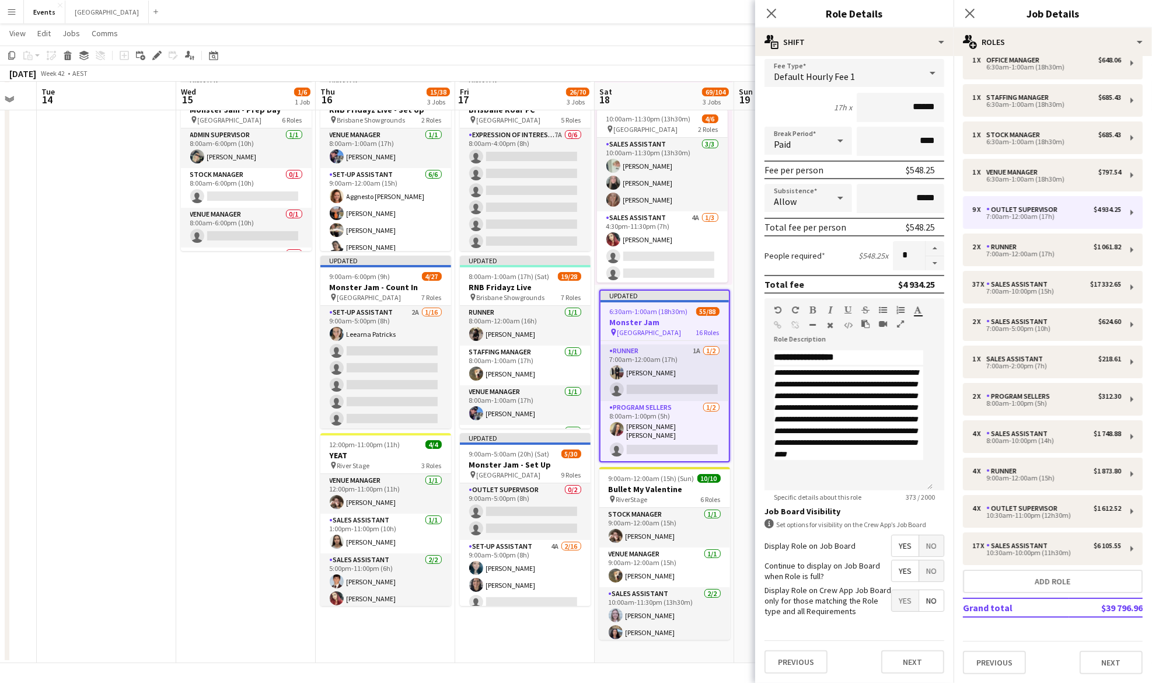
click at [927, 566] on span "No" at bounding box center [931, 570] width 25 height 21
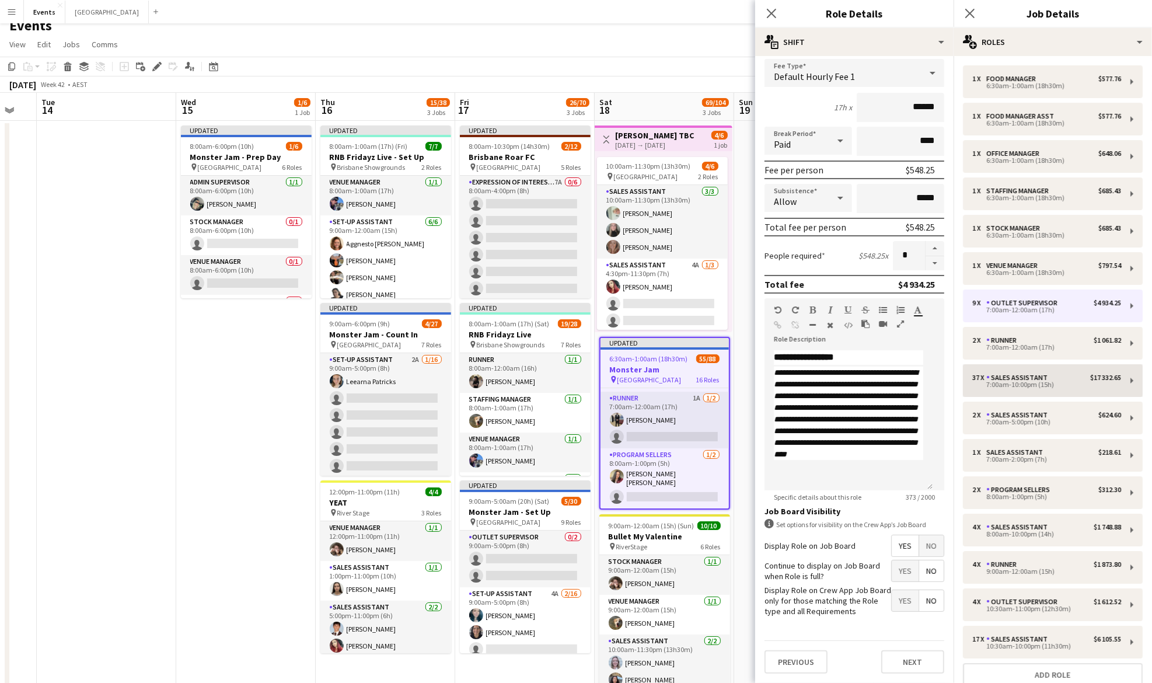
scroll to position [0, 0]
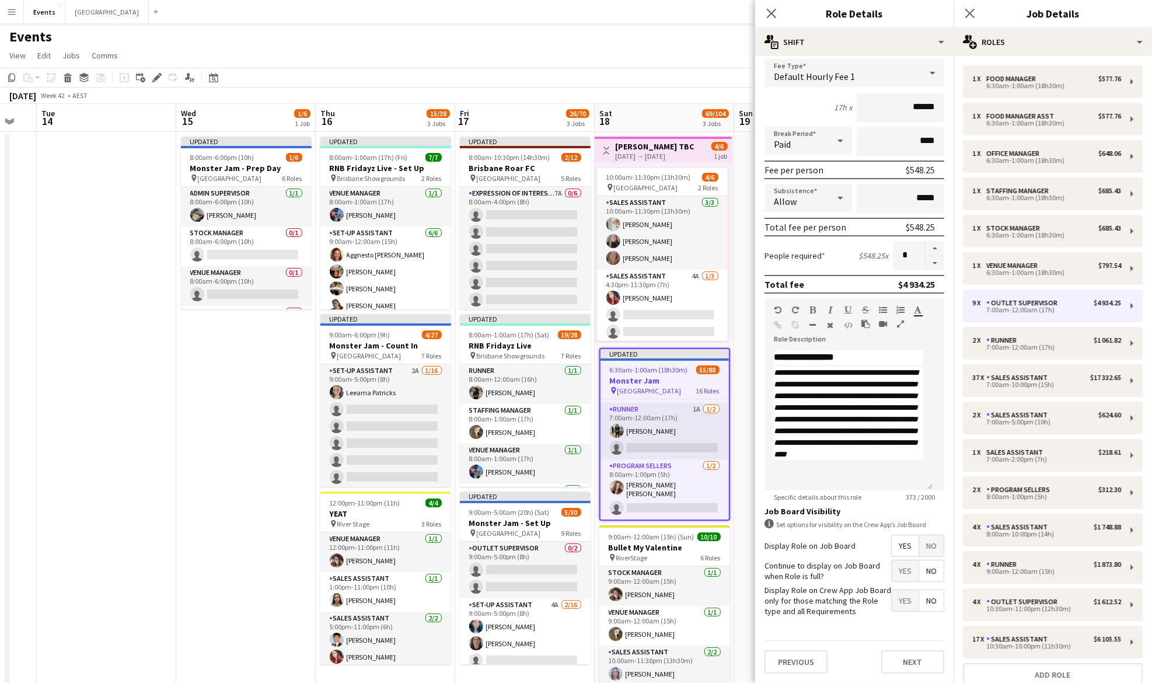
click at [740, 402] on app-date-cell at bounding box center [803, 426] width 139 height 589
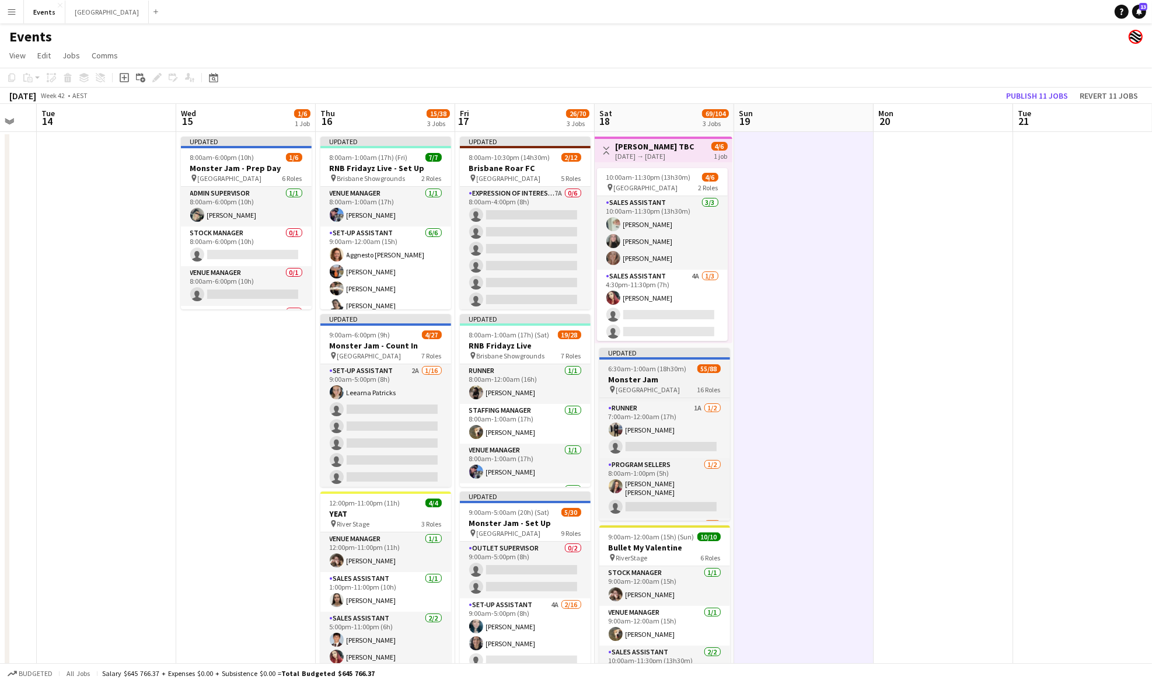
click at [680, 374] on h3 "Monster Jam" at bounding box center [664, 379] width 131 height 11
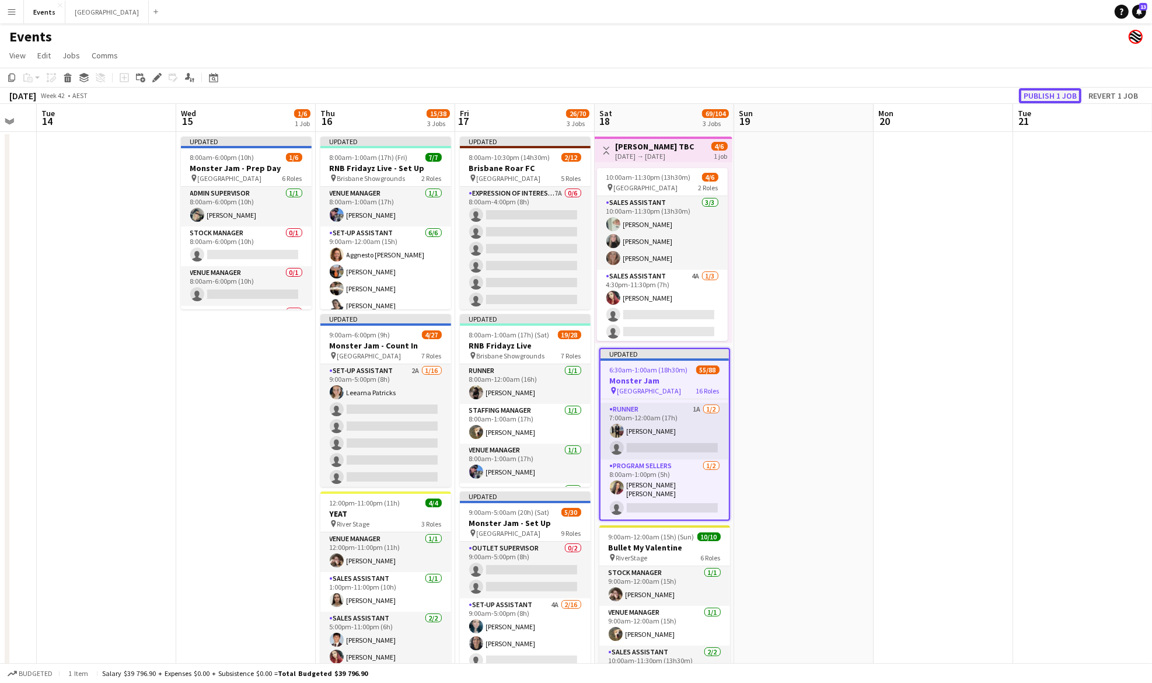
click at [1054, 96] on button "Publish 1 job" at bounding box center [1050, 95] width 62 height 15
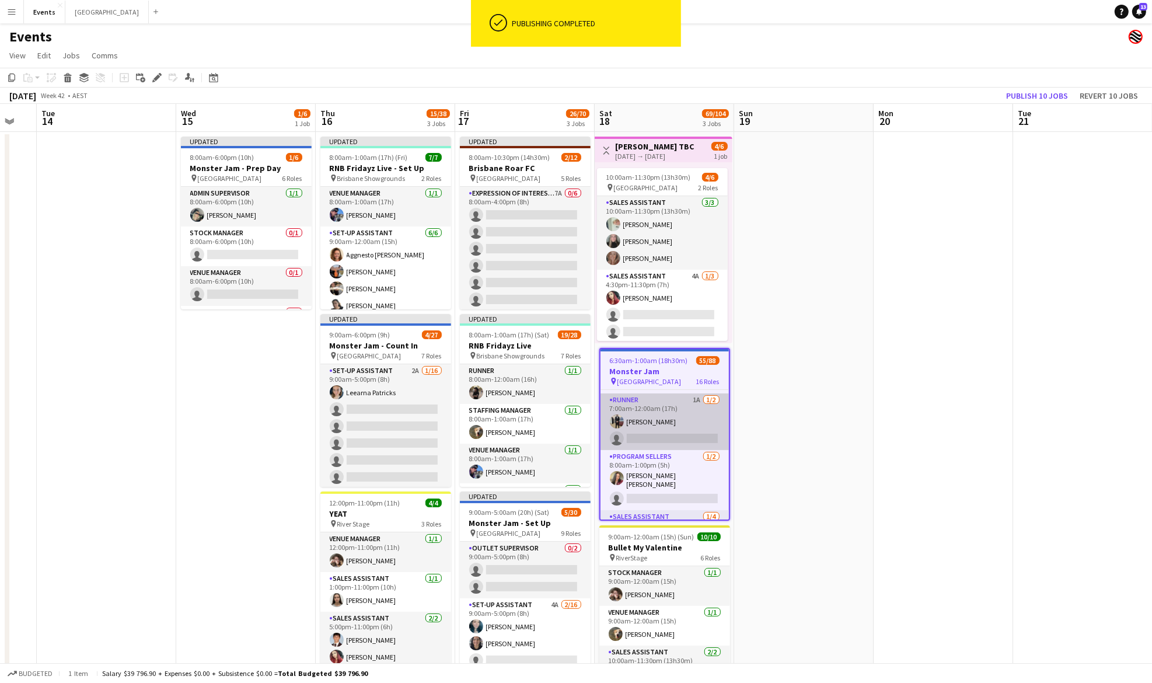
click at [647, 428] on app-card-role "Runner 1A [DATE] 7:00am-12:00am (17h) [PERSON_NAME] single-neutral-actions" at bounding box center [664, 421] width 128 height 57
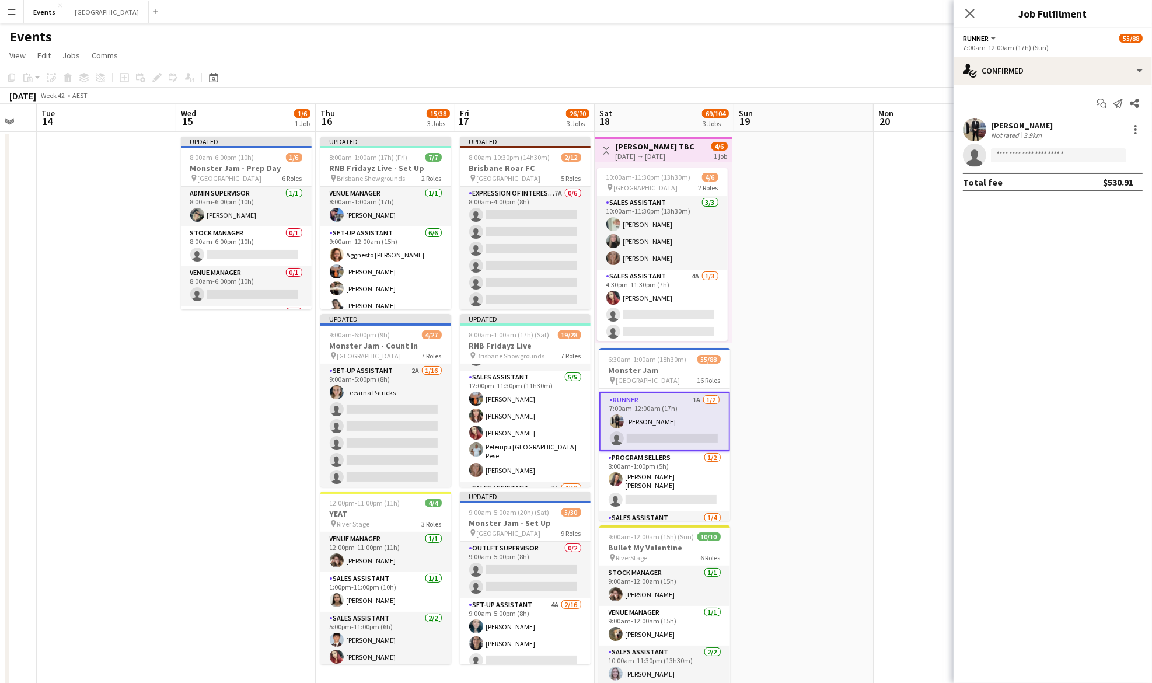
scroll to position [311, 0]
